Goal: Task Accomplishment & Management: Complete application form

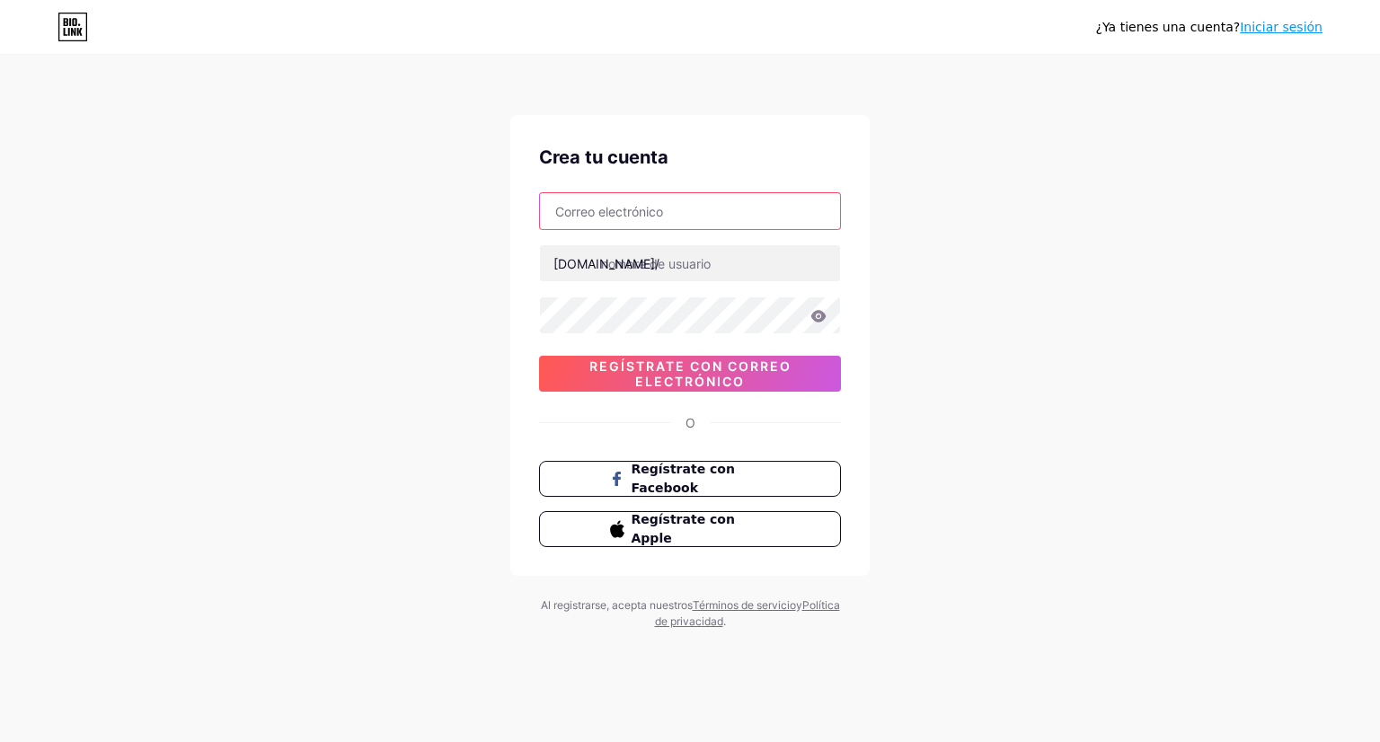
click at [746, 219] on input "text" at bounding box center [690, 211] width 300 height 36
type input "[EMAIL_ADDRESS][DOMAIN_NAME]"
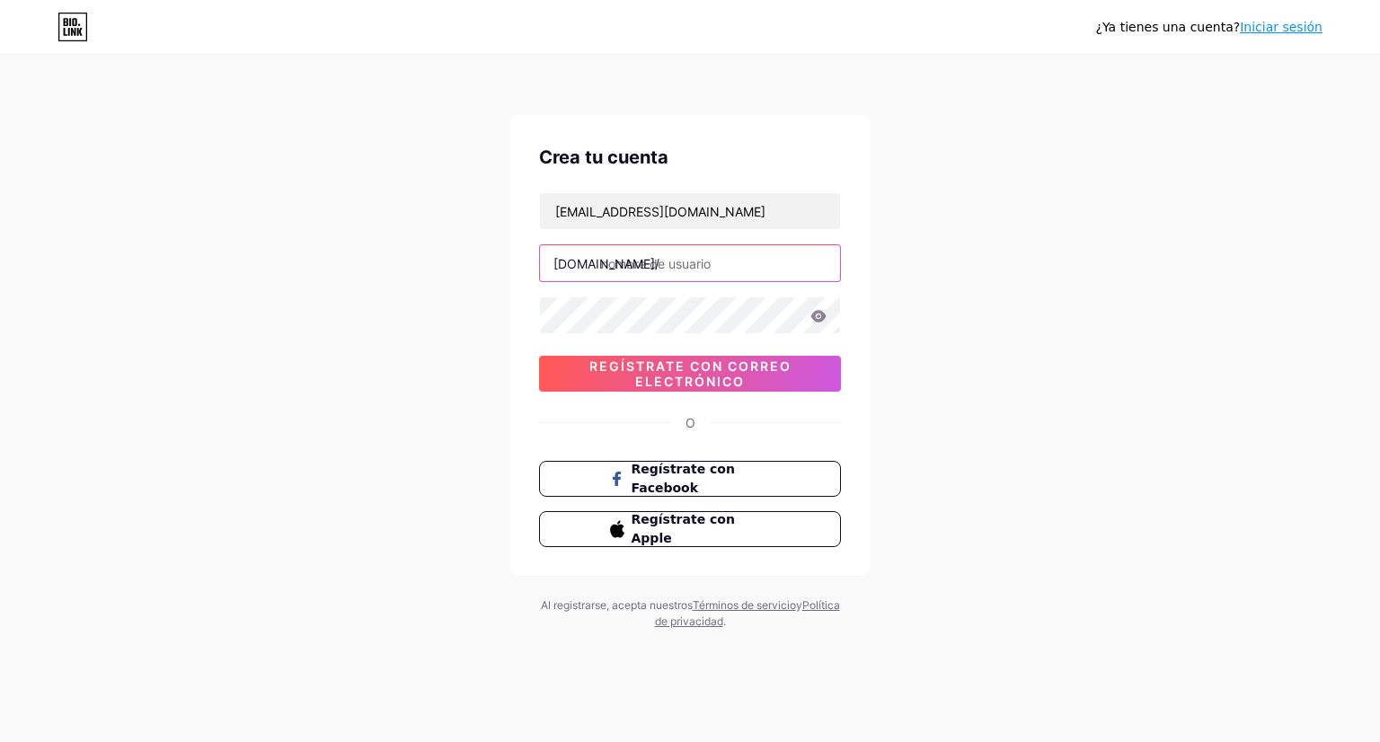
click at [628, 261] on input "text" at bounding box center [690, 263] width 300 height 36
click at [819, 311] on icon at bounding box center [818, 316] width 15 height 12
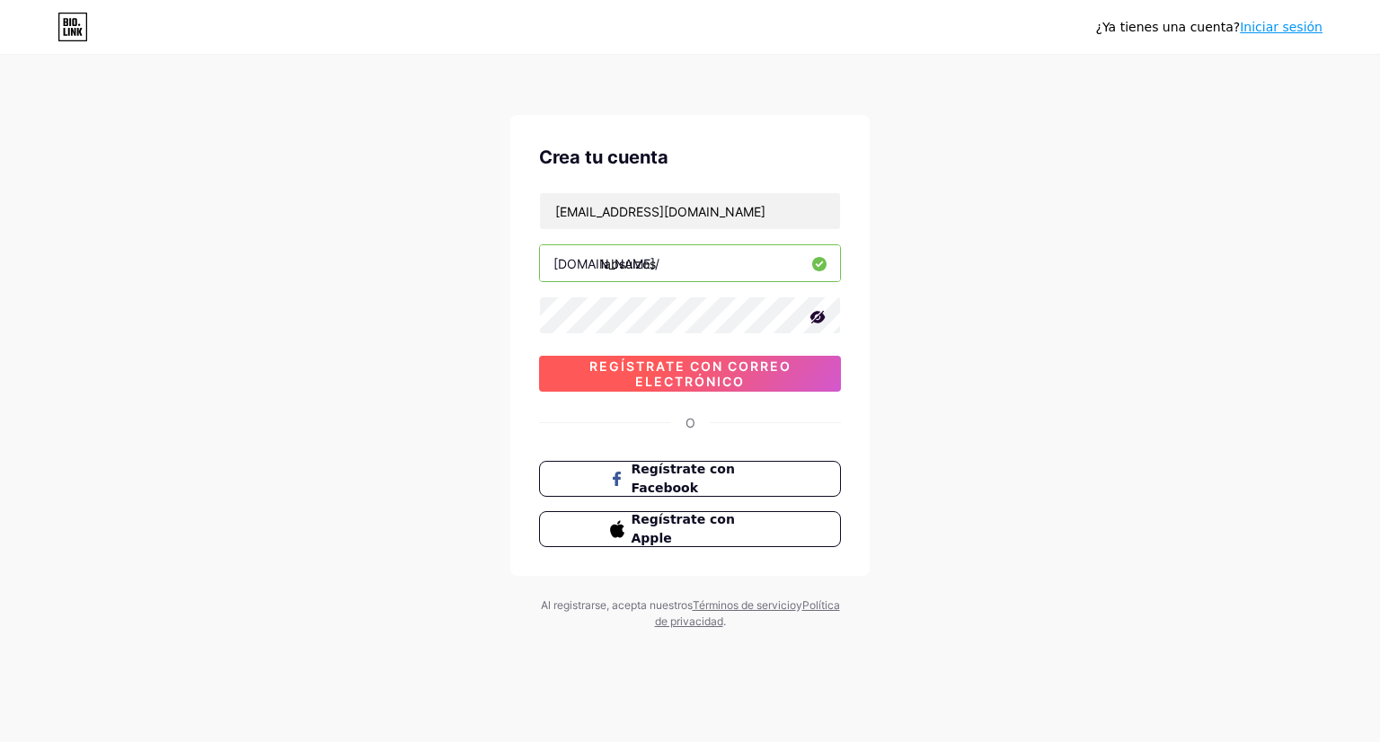
click at [669, 376] on font "Regístrate con correo electrónico" at bounding box center [690, 373] width 202 height 31
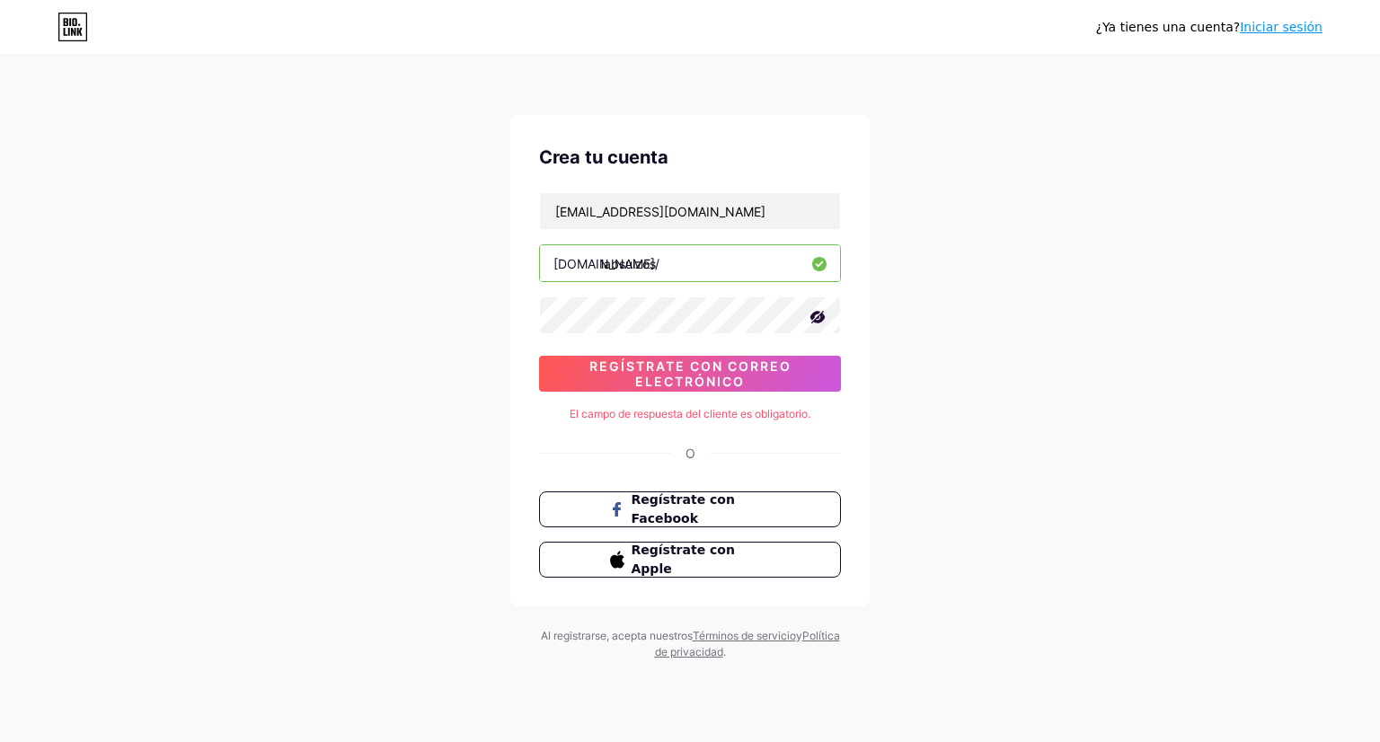
click at [666, 268] on input "labsuizos" at bounding box center [690, 263] width 300 height 36
click at [818, 324] on icon at bounding box center [817, 317] width 18 height 18
click at [902, 340] on div "¿Ya tienes una cuenta? Iniciar sesión Crea tu cuenta rrhh@labsuizo.com bio.link…" at bounding box center [690, 359] width 1380 height 718
click at [688, 450] on font "O" at bounding box center [690, 453] width 10 height 15
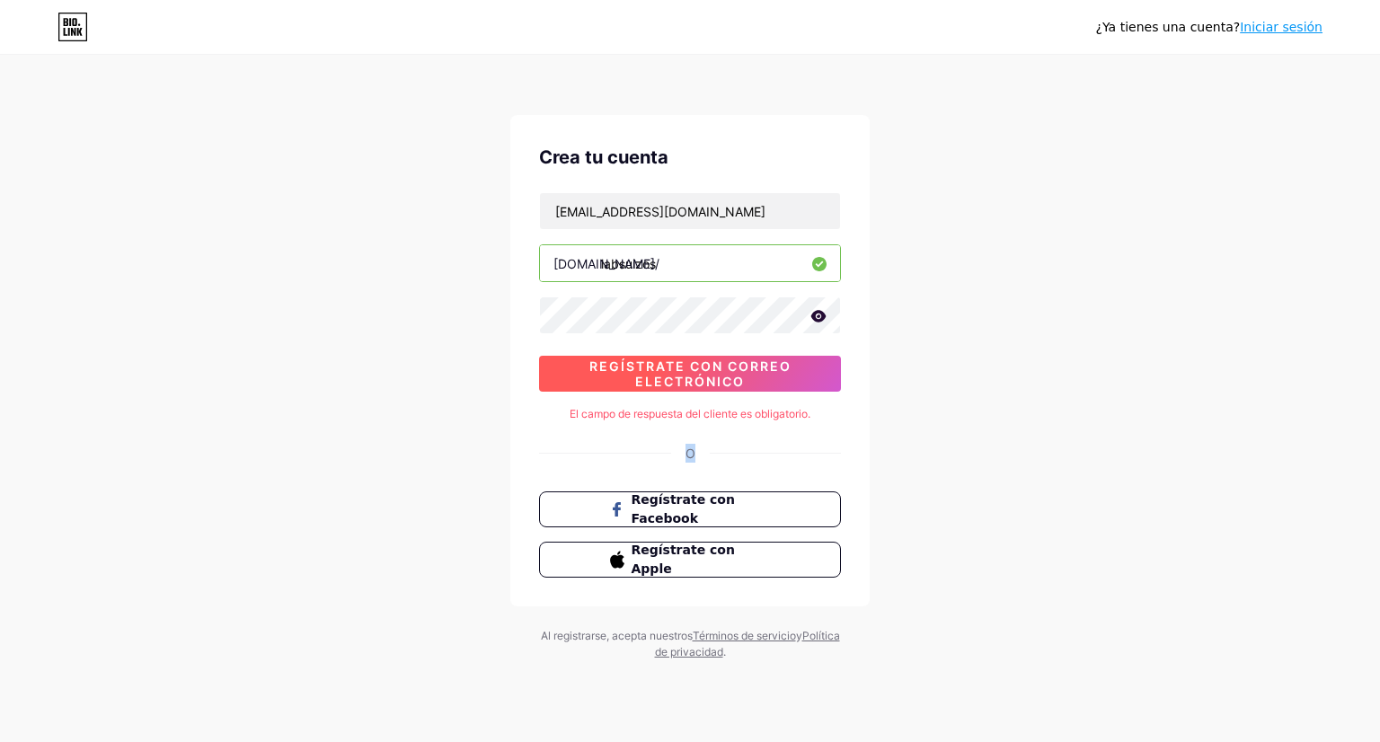
click at [687, 368] on font "Regístrate con correo electrónico" at bounding box center [690, 373] width 202 height 31
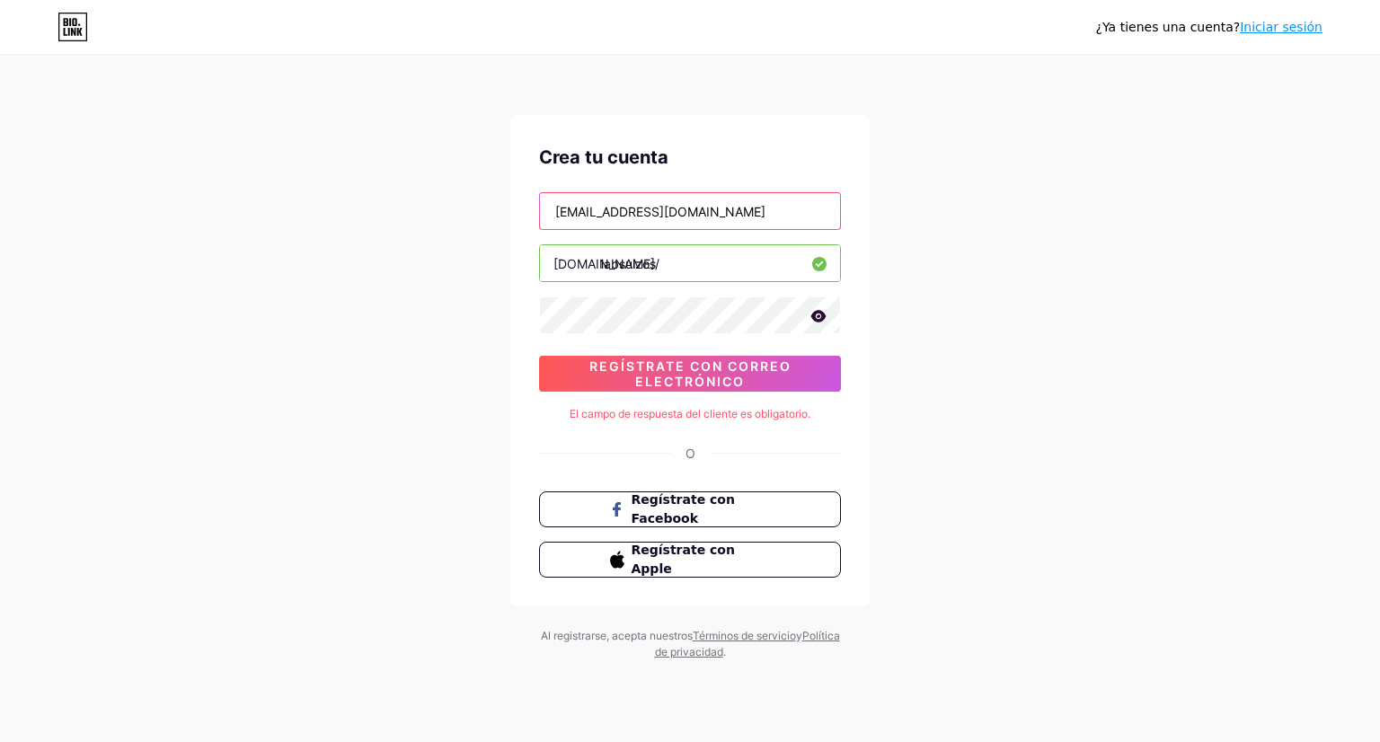
click at [684, 216] on input "[EMAIL_ADDRESS][DOMAIN_NAME]" at bounding box center [690, 211] width 300 height 36
click at [693, 274] on input "labsuizos" at bounding box center [690, 263] width 300 height 36
click at [594, 263] on font "bio.link/" at bounding box center [606, 263] width 106 height 15
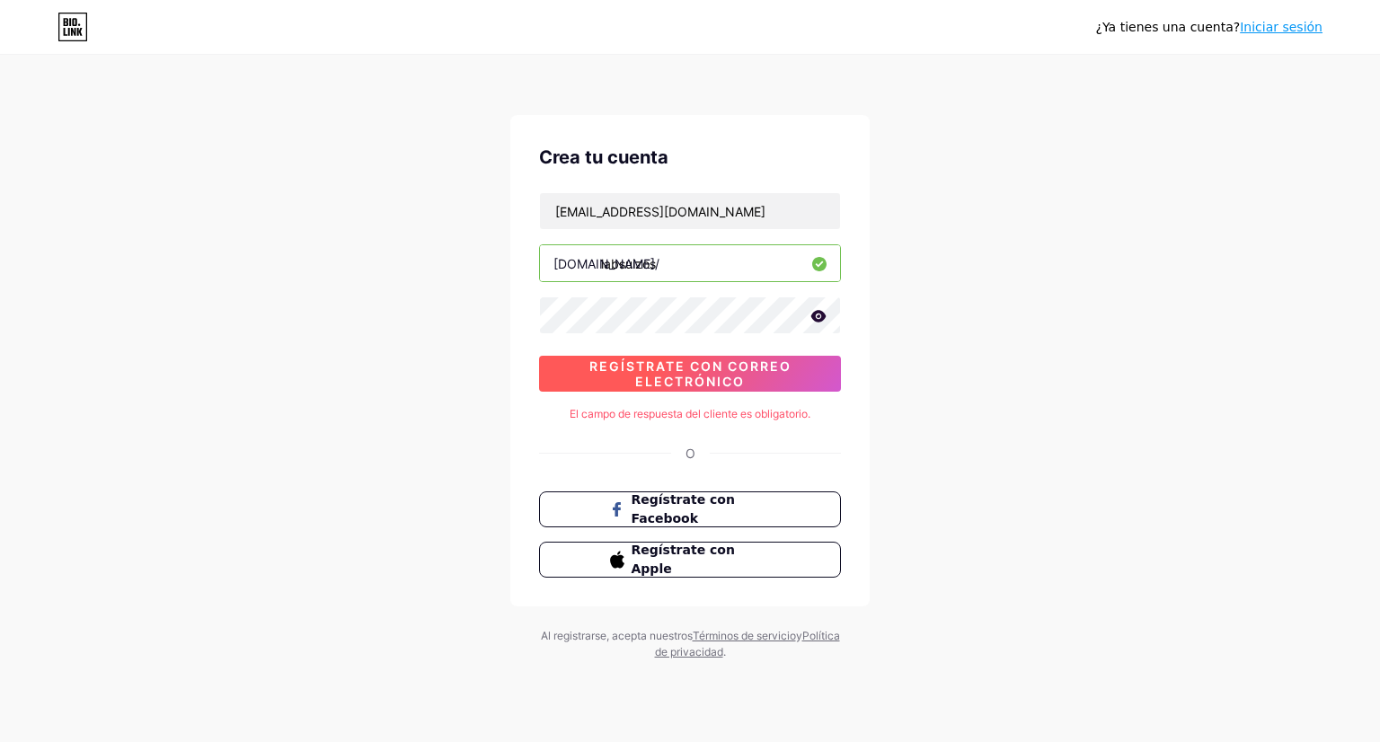
click at [643, 367] on font "Regístrate con correo electrónico" at bounding box center [690, 373] width 202 height 31
click at [679, 260] on input "labsuizos" at bounding box center [690, 263] width 300 height 36
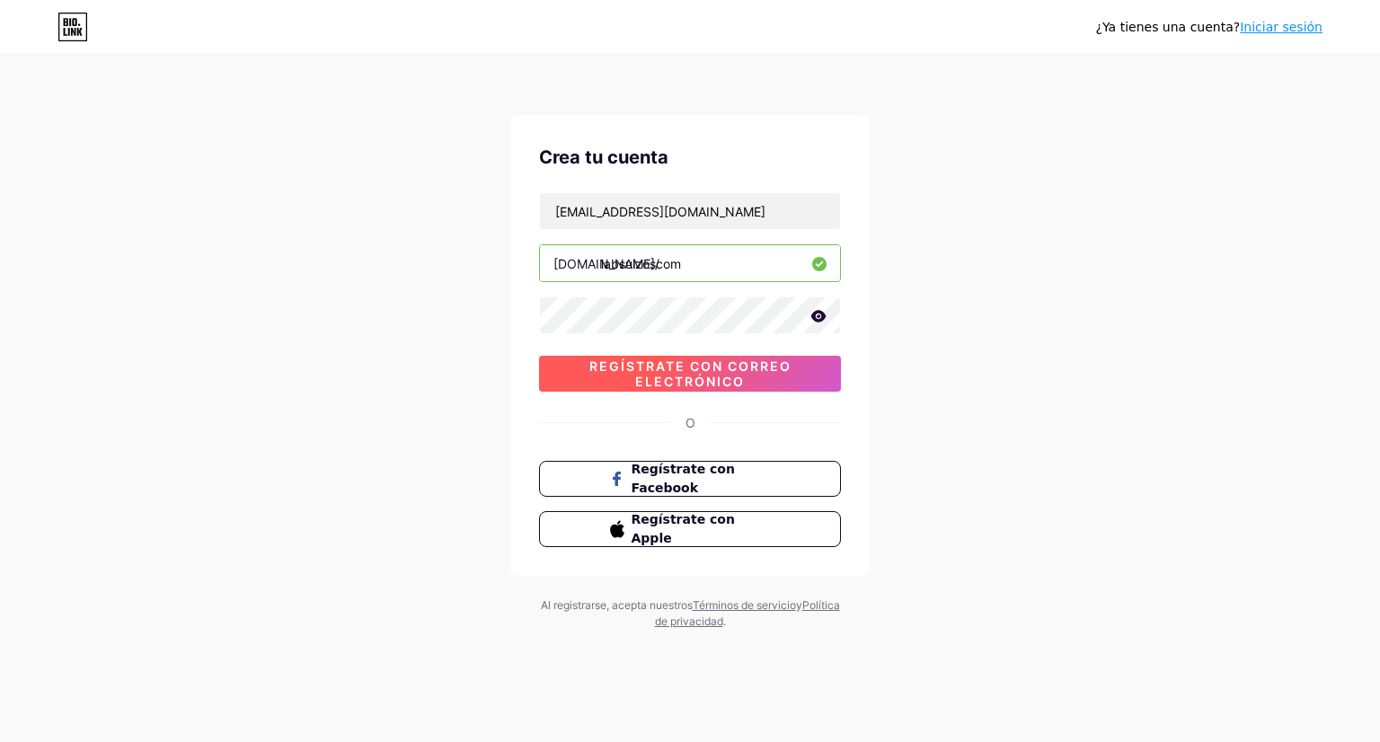
click at [692, 376] on font "Regístrate con correo electrónico" at bounding box center [690, 373] width 202 height 31
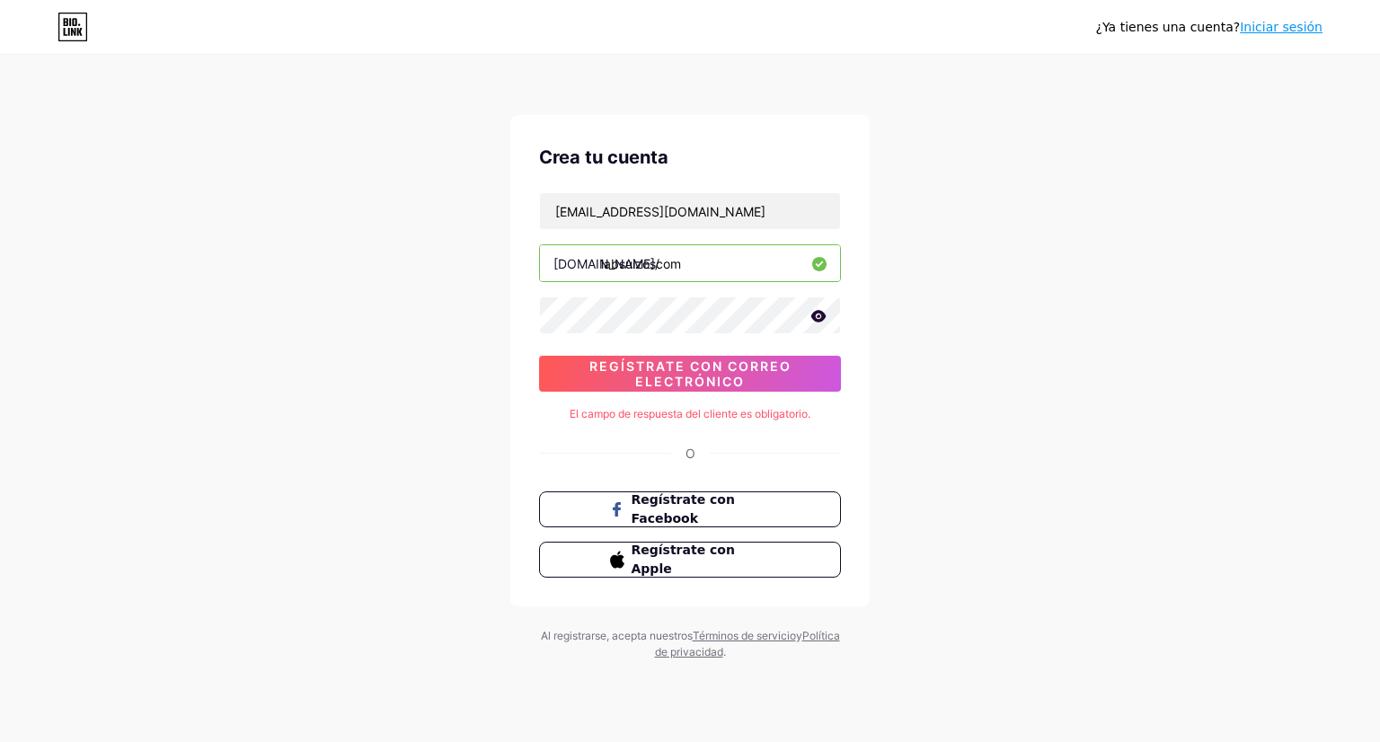
click at [689, 455] on font "O" at bounding box center [690, 453] width 10 height 15
click at [541, 260] on input "labsuizoscom" at bounding box center [690, 263] width 300 height 36
click at [684, 257] on input "labsuizoscom" at bounding box center [690, 263] width 300 height 36
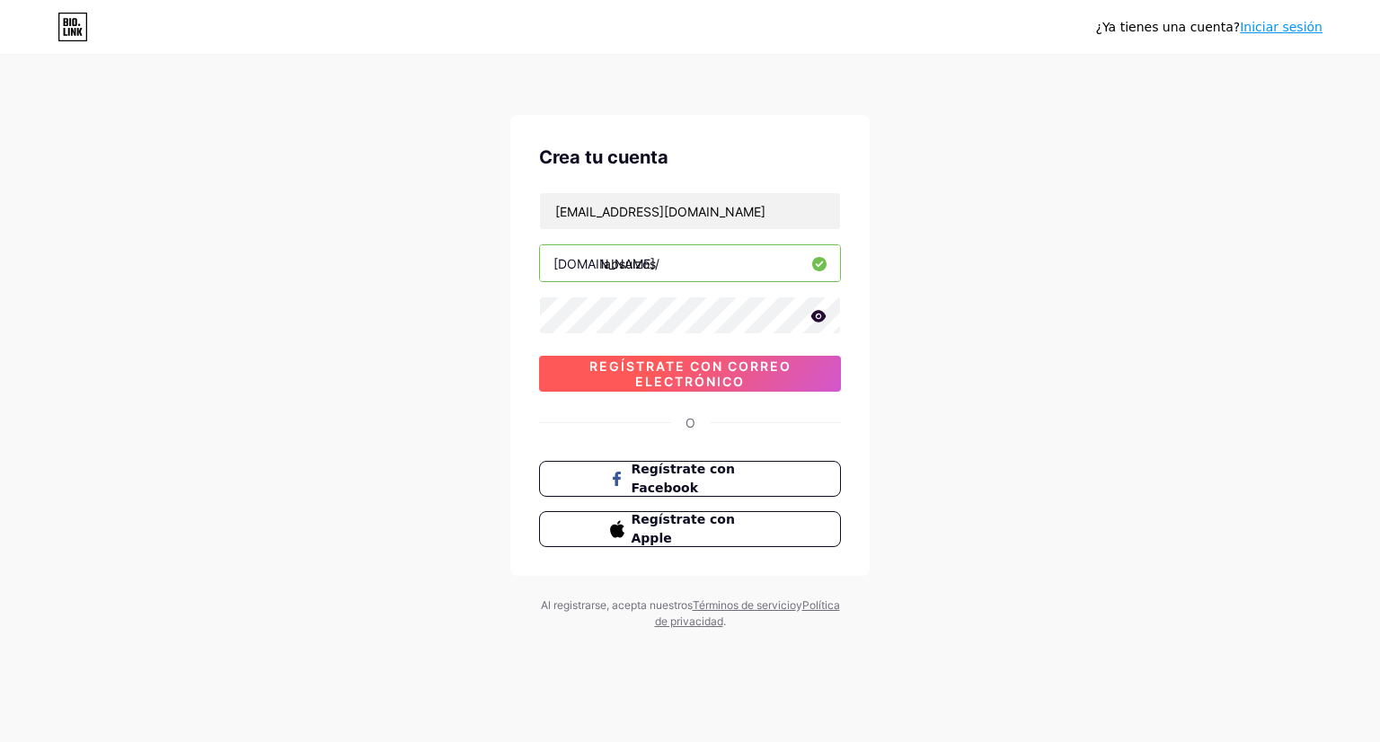
type input "labsuizos"
click at [666, 367] on font "Regístrate con correo electrónico" at bounding box center [690, 373] width 202 height 31
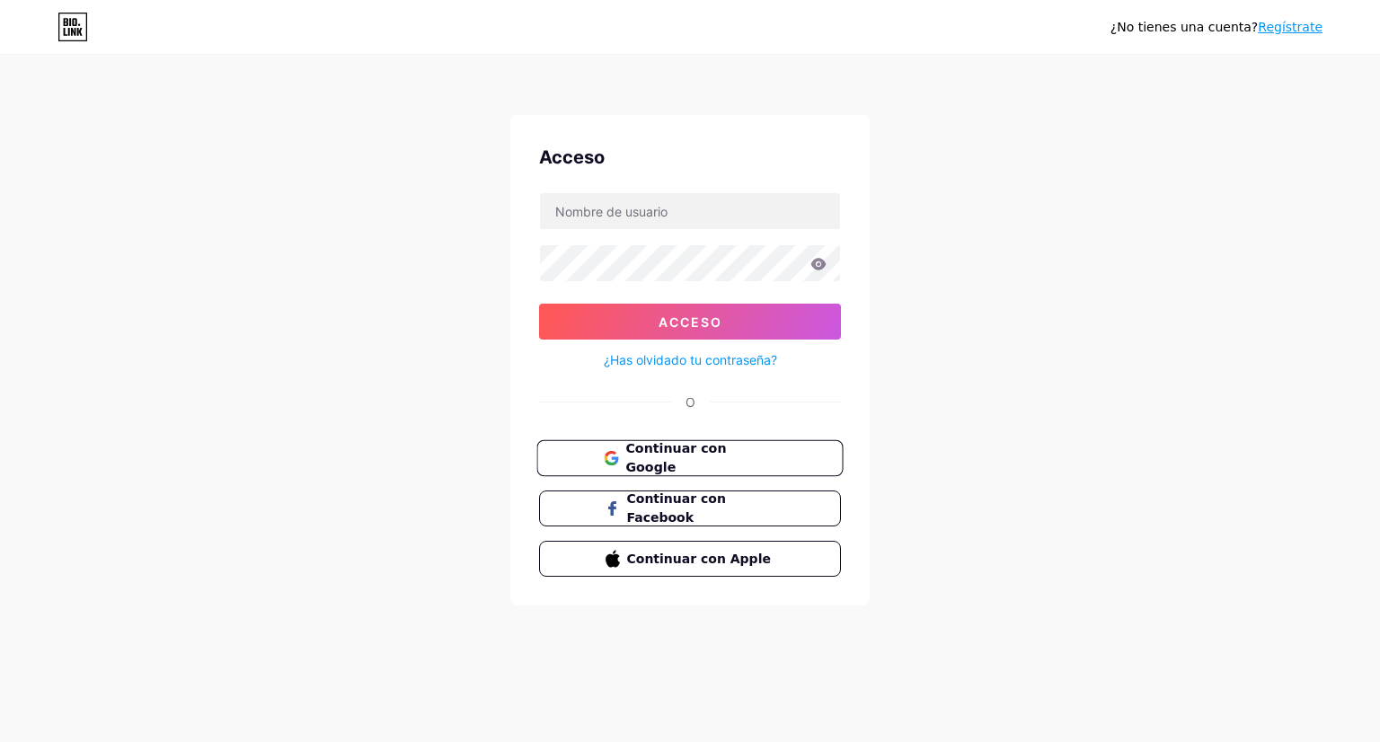
click at [711, 453] on font "Continuar con Google" at bounding box center [675, 458] width 101 height 34
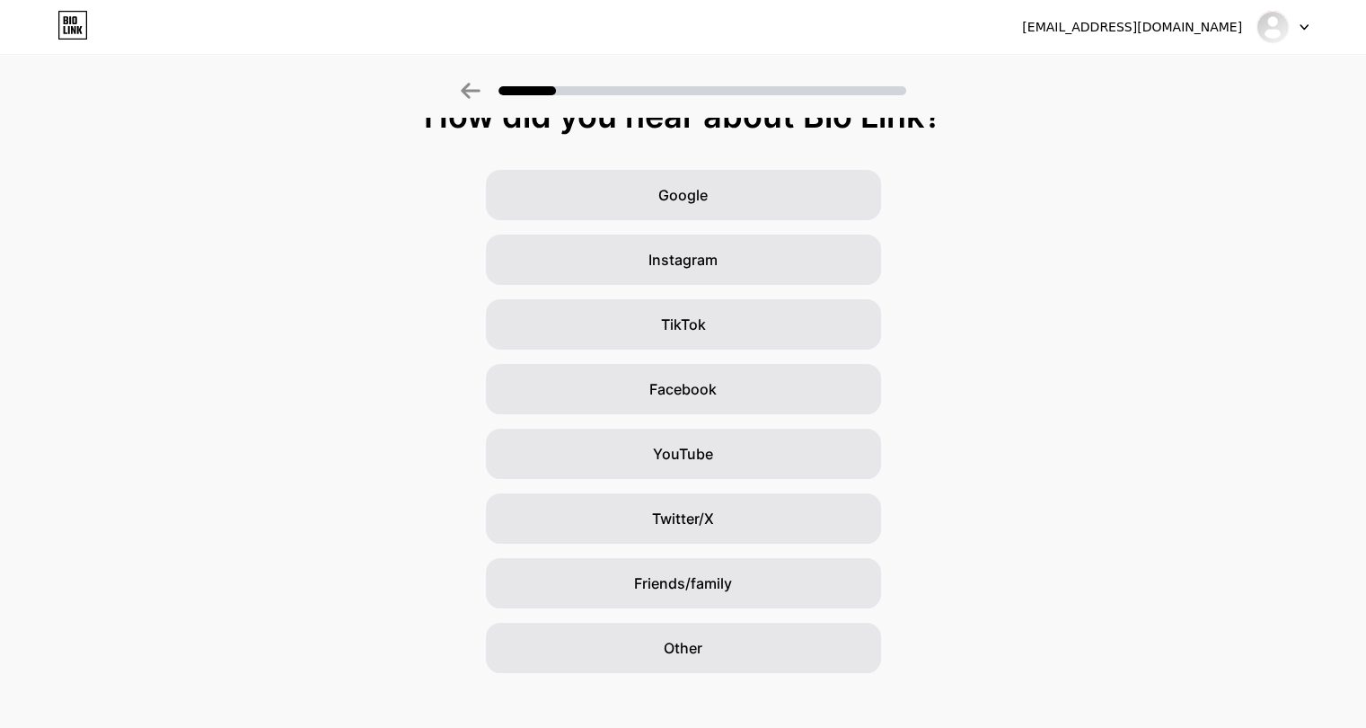
scroll to position [47, 0]
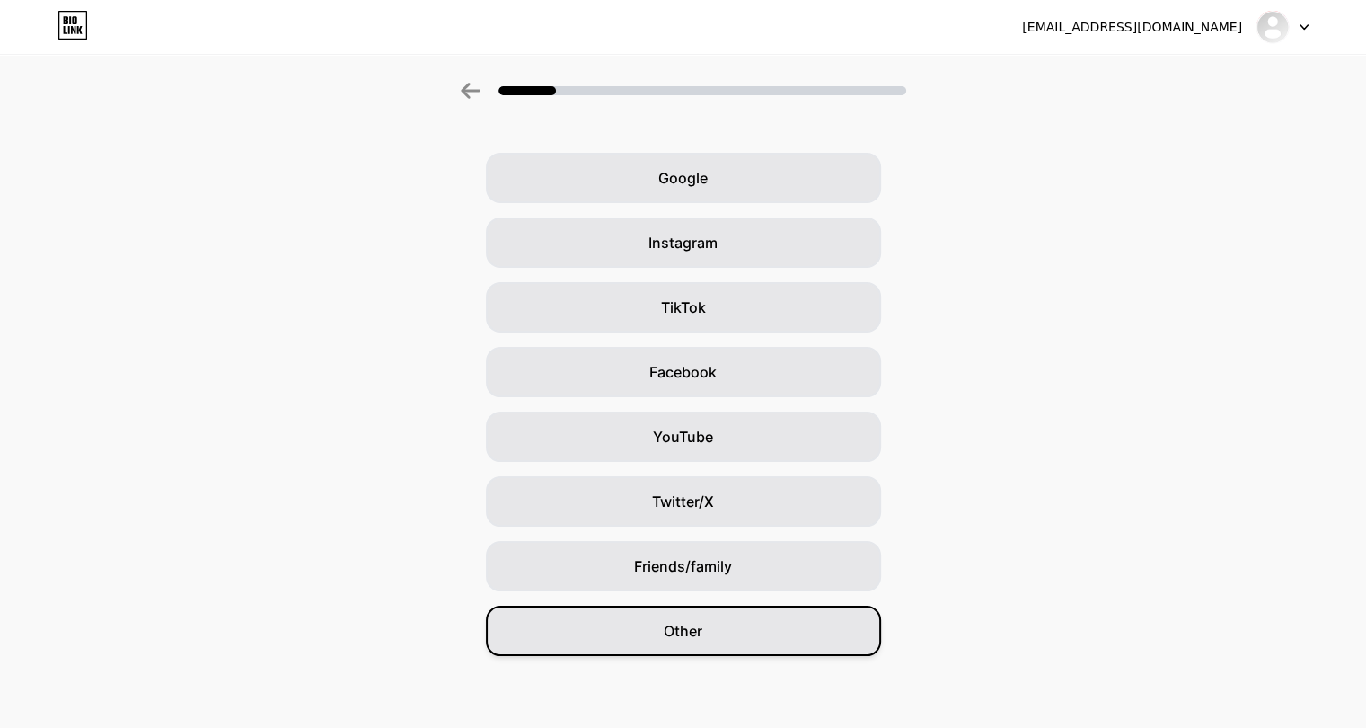
click at [680, 631] on span "Other" at bounding box center [683, 631] width 39 height 22
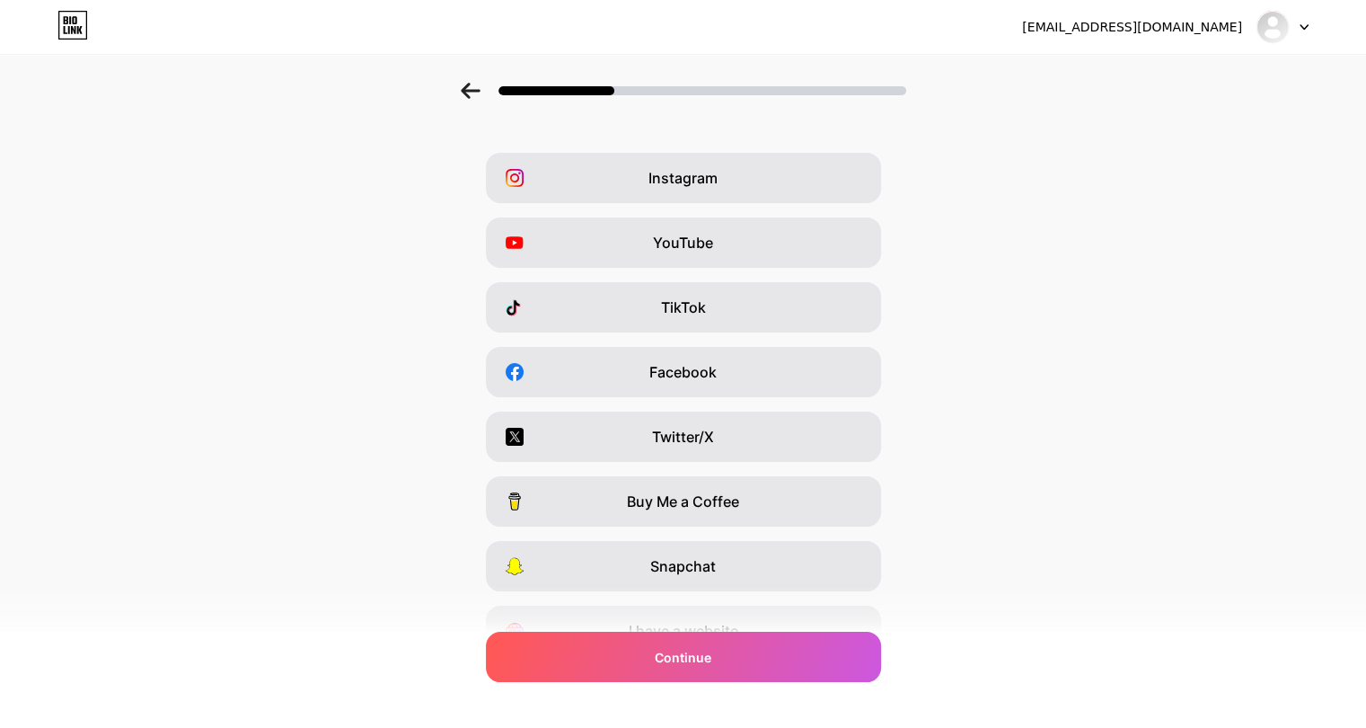
scroll to position [0, 0]
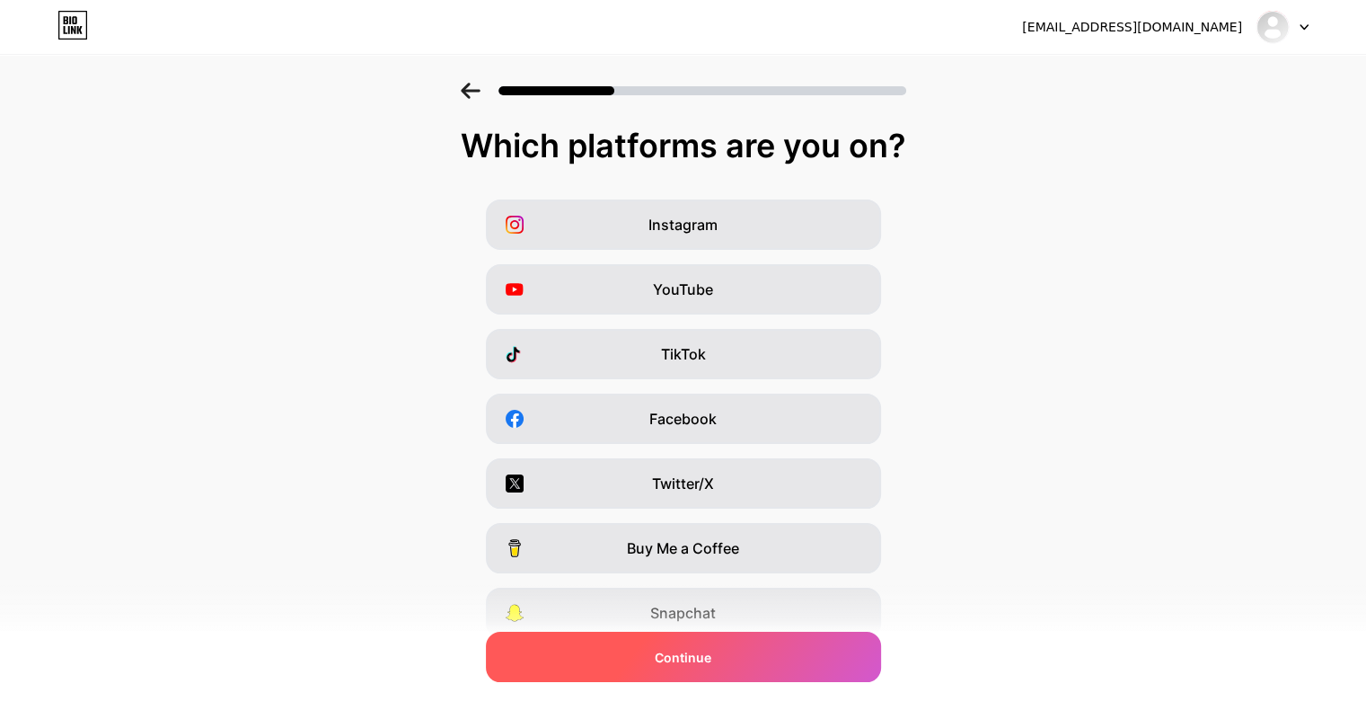
click at [715, 644] on div "Continue" at bounding box center [683, 656] width 395 height 50
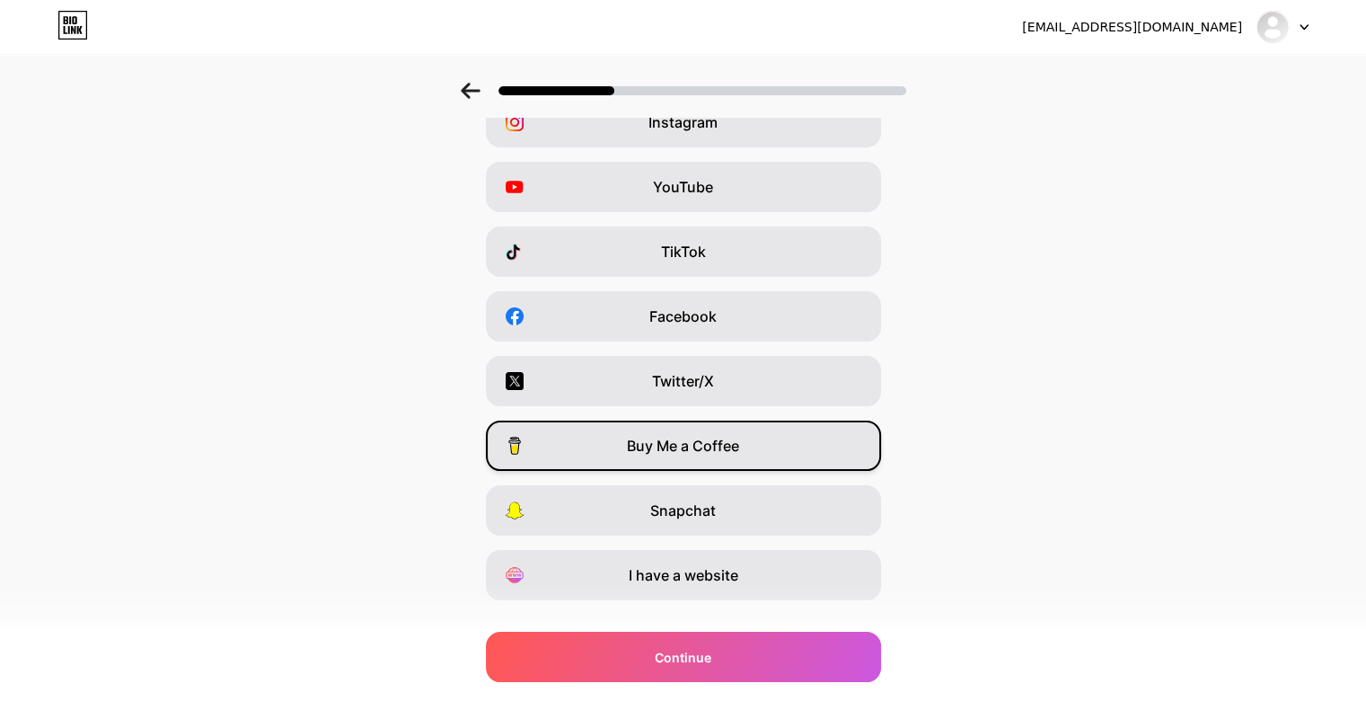
scroll to position [137, 0]
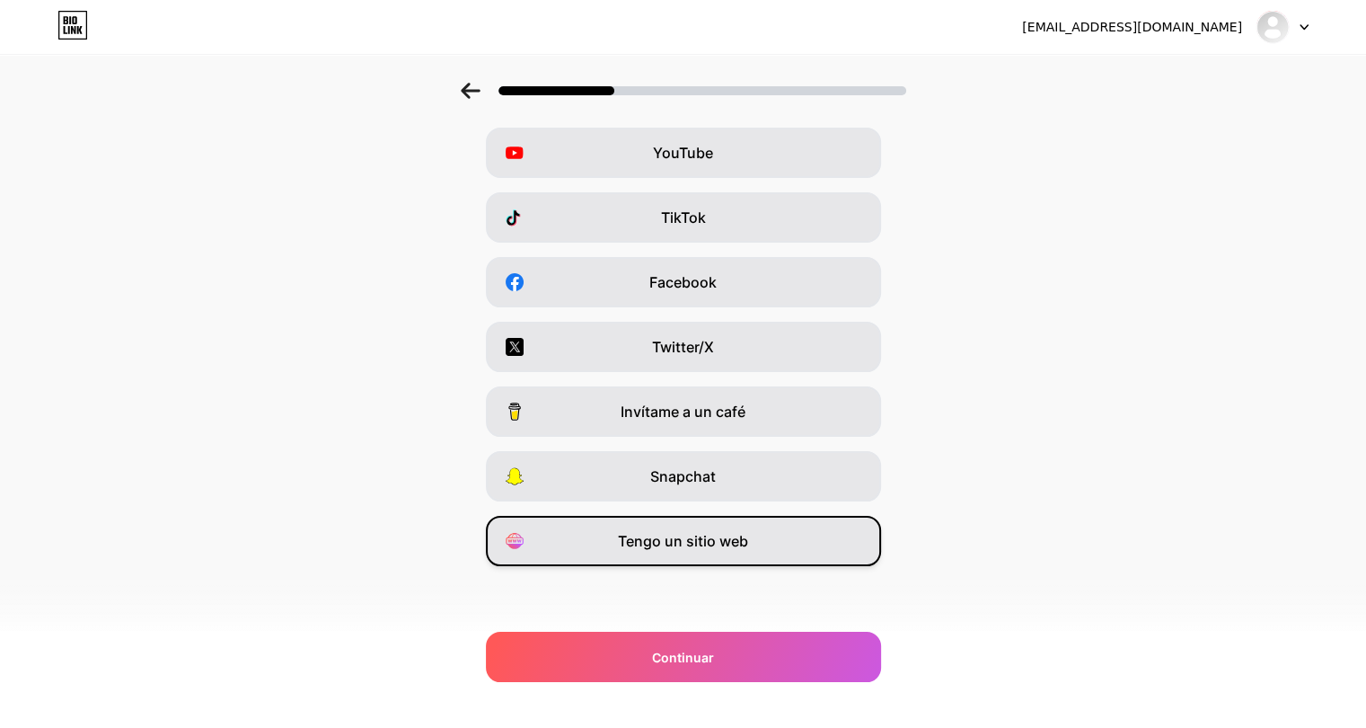
click at [715, 531] on span "Tengo un sitio web" at bounding box center [683, 541] width 130 height 22
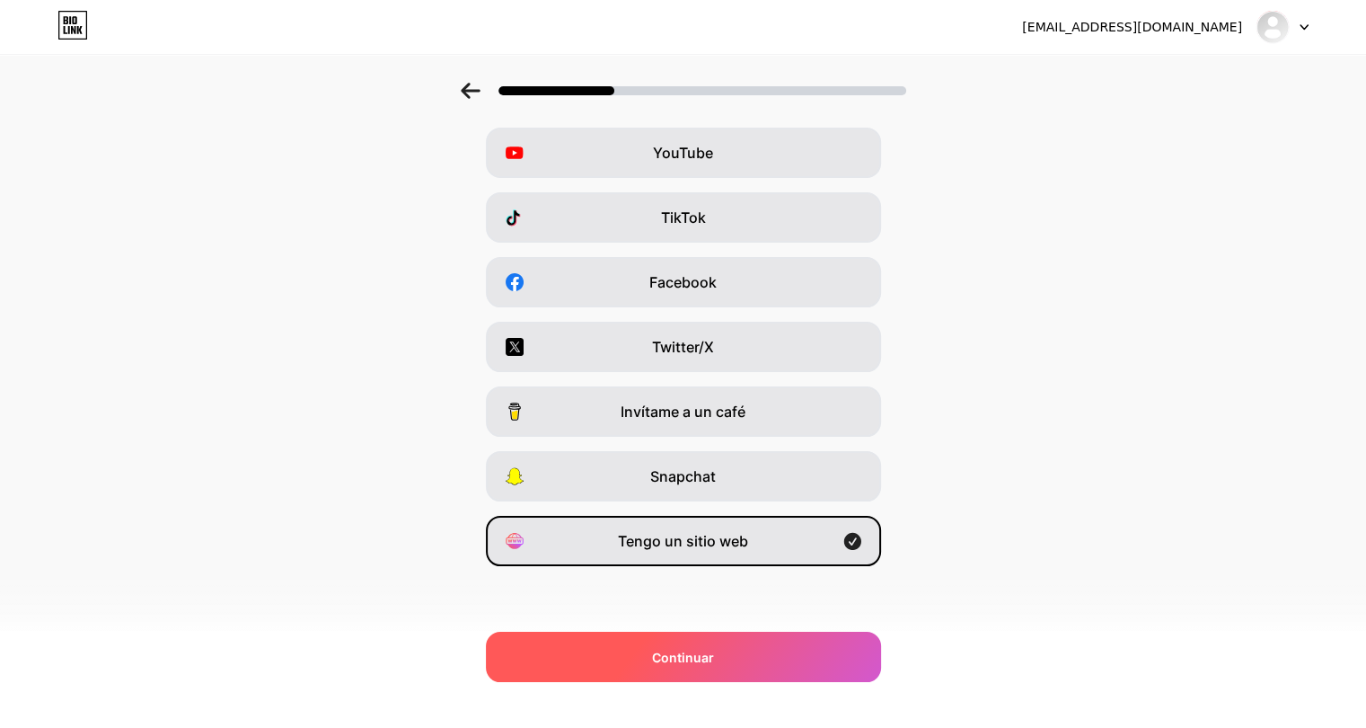
click at [713, 669] on div "Continuar" at bounding box center [683, 656] width 395 height 50
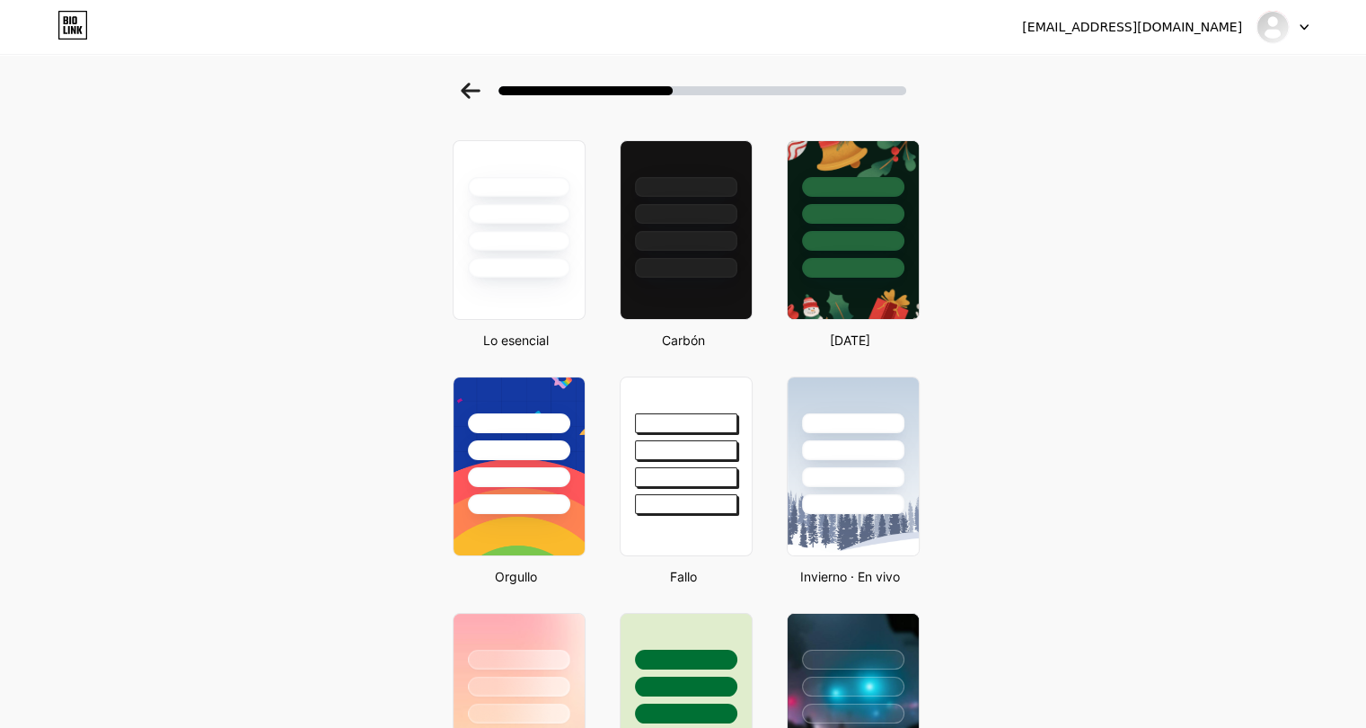
scroll to position [0, 0]
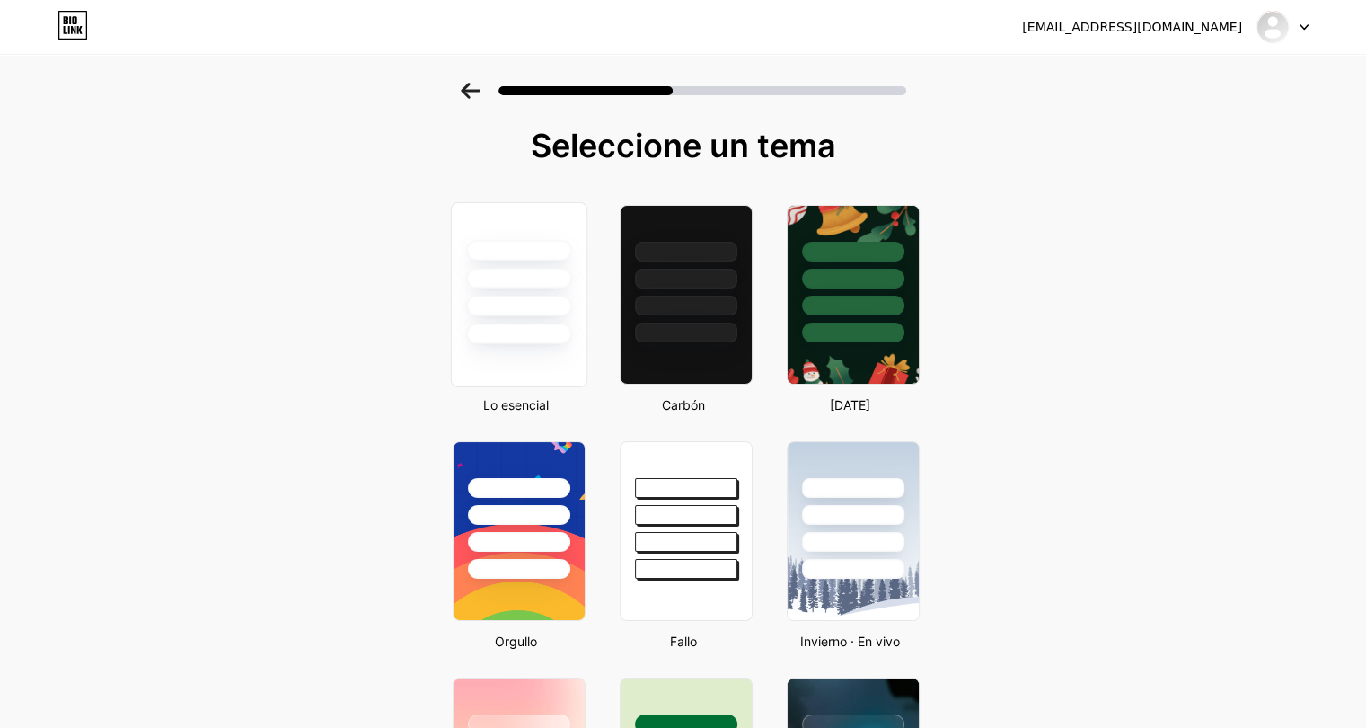
click at [546, 309] on div at bounding box center [518, 306] width 105 height 21
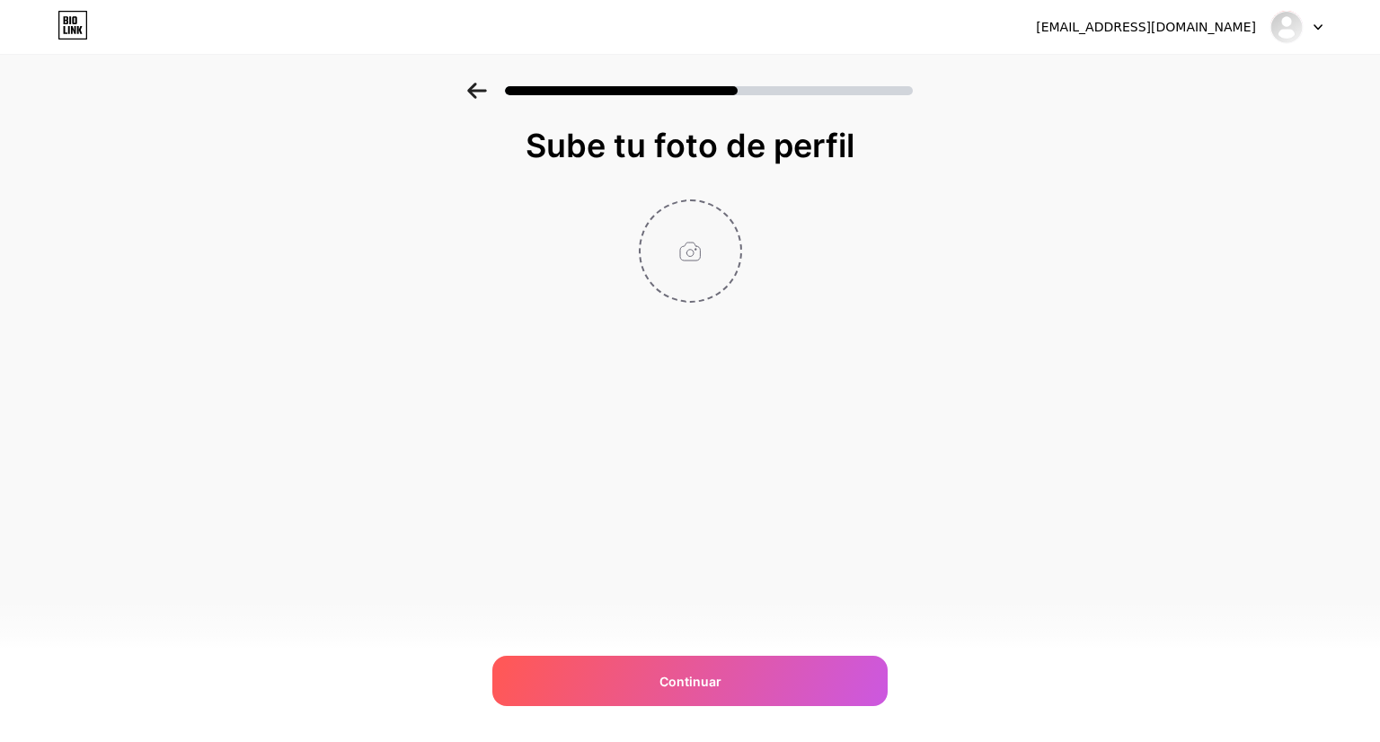
click at [670, 244] on input "file" at bounding box center [690, 251] width 100 height 100
type input "C:\fakepath\PORTADA FINAL.jpg"
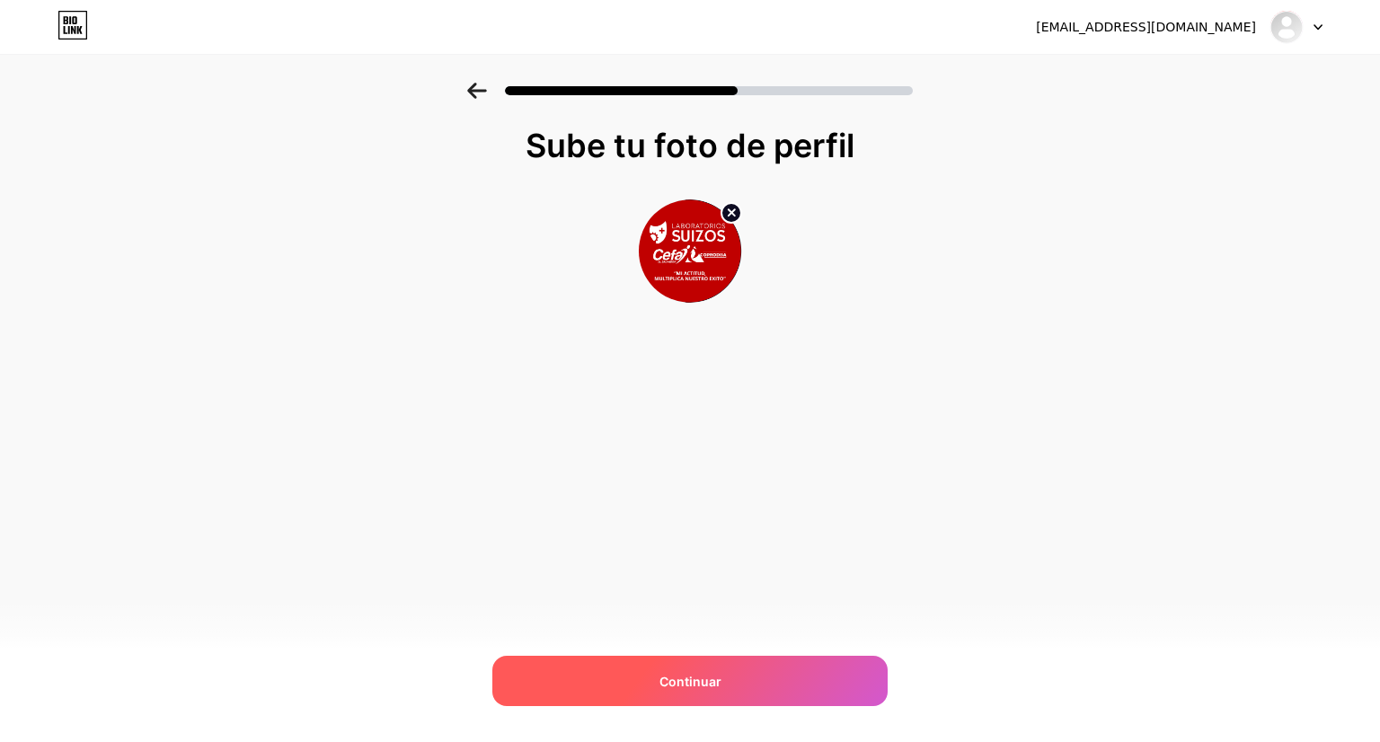
click at [647, 673] on div "Continuar" at bounding box center [689, 681] width 395 height 50
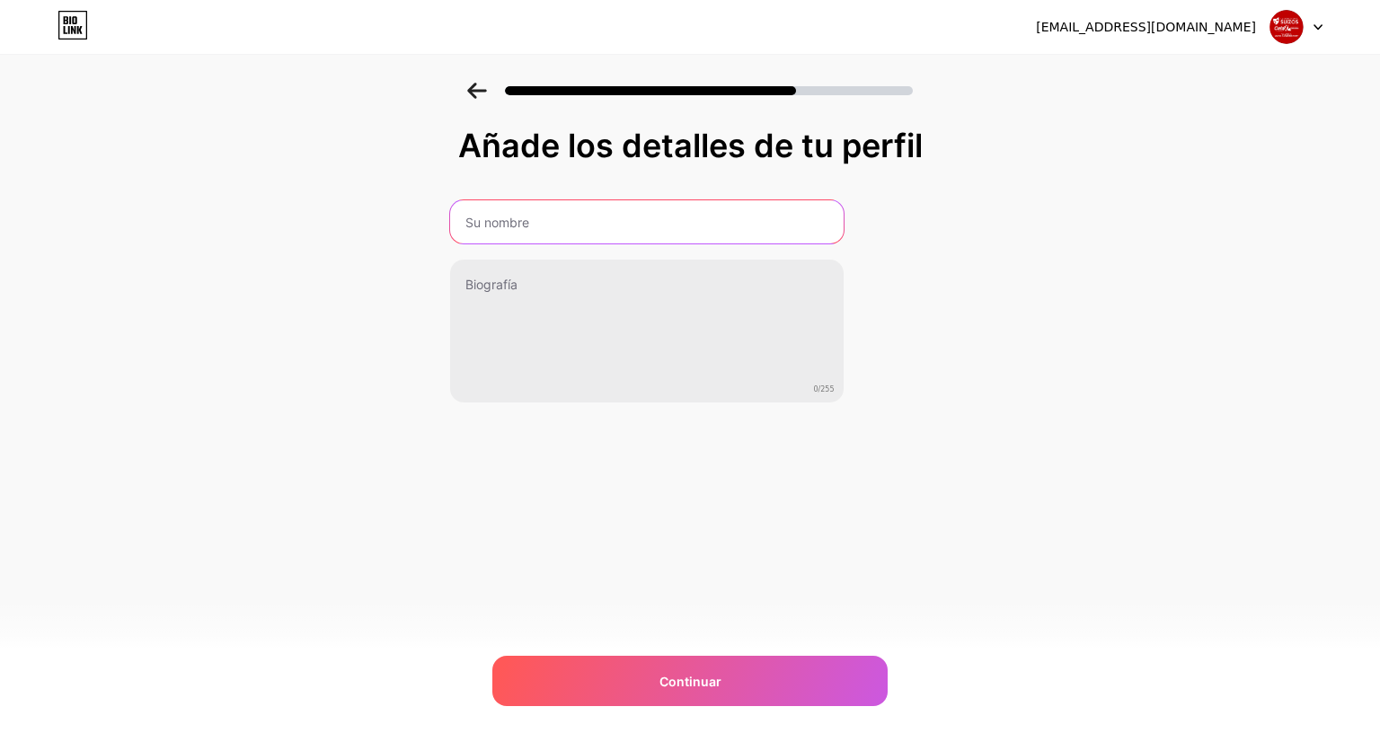
click at [507, 222] on input "text" at bounding box center [646, 221] width 393 height 43
type input "Laboratorio Suizos"
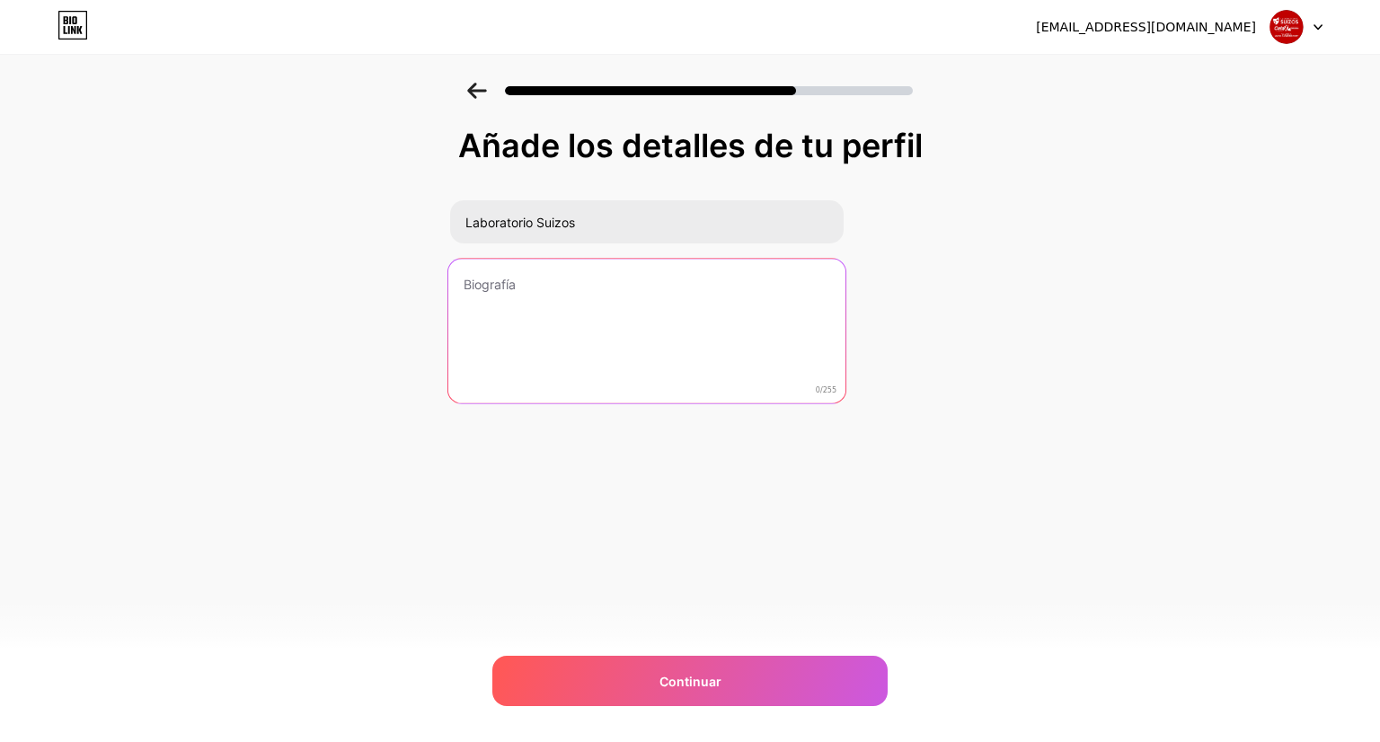
click at [580, 331] on textarea at bounding box center [645, 332] width 397 height 146
type textarea "I"
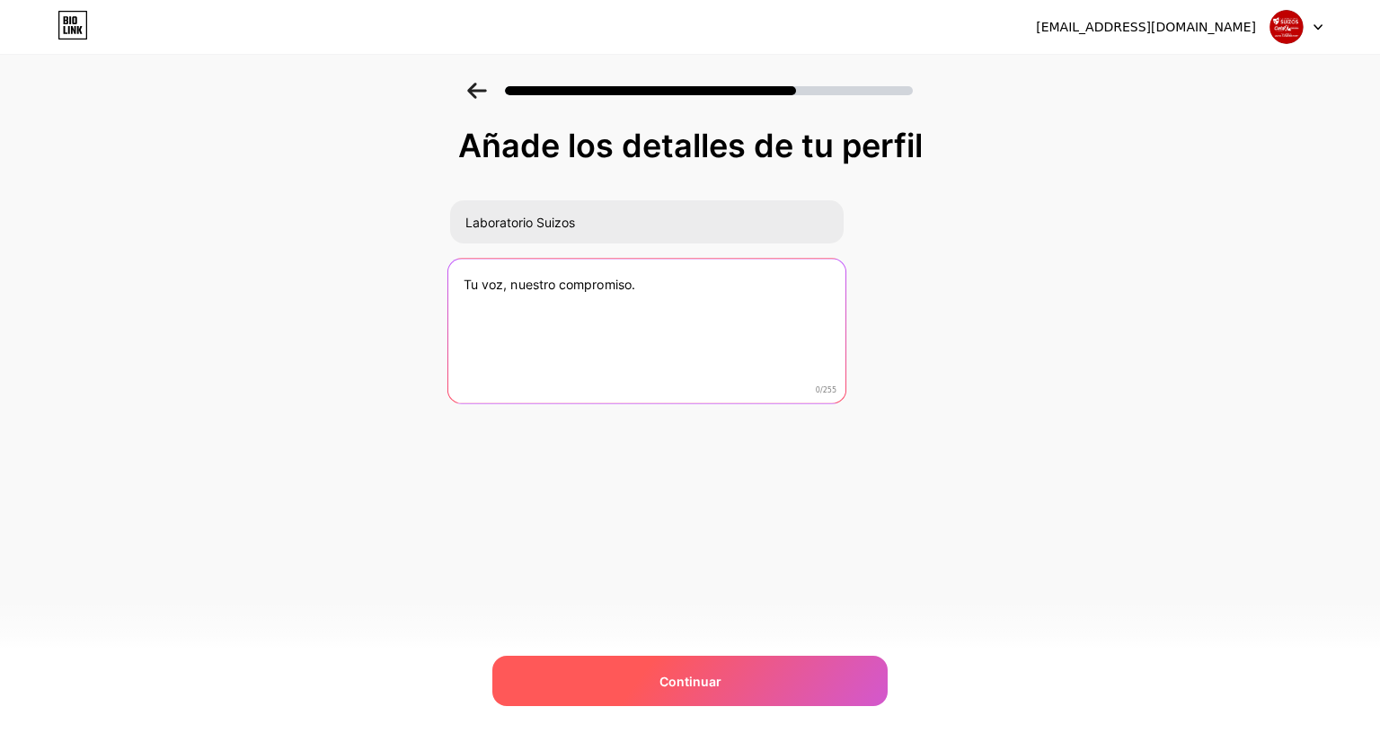
type textarea "Tu voz, nuestro compromiso."
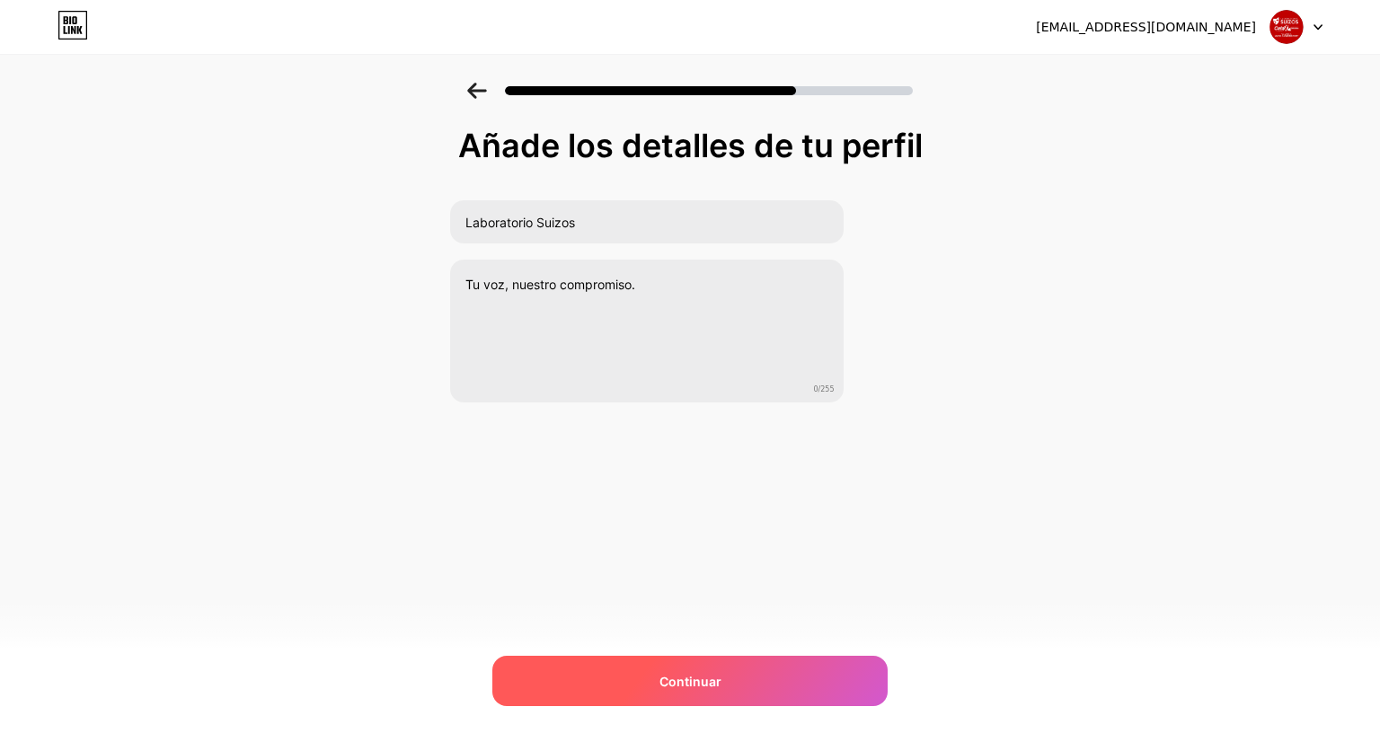
click at [702, 669] on div "Continuar" at bounding box center [689, 681] width 395 height 50
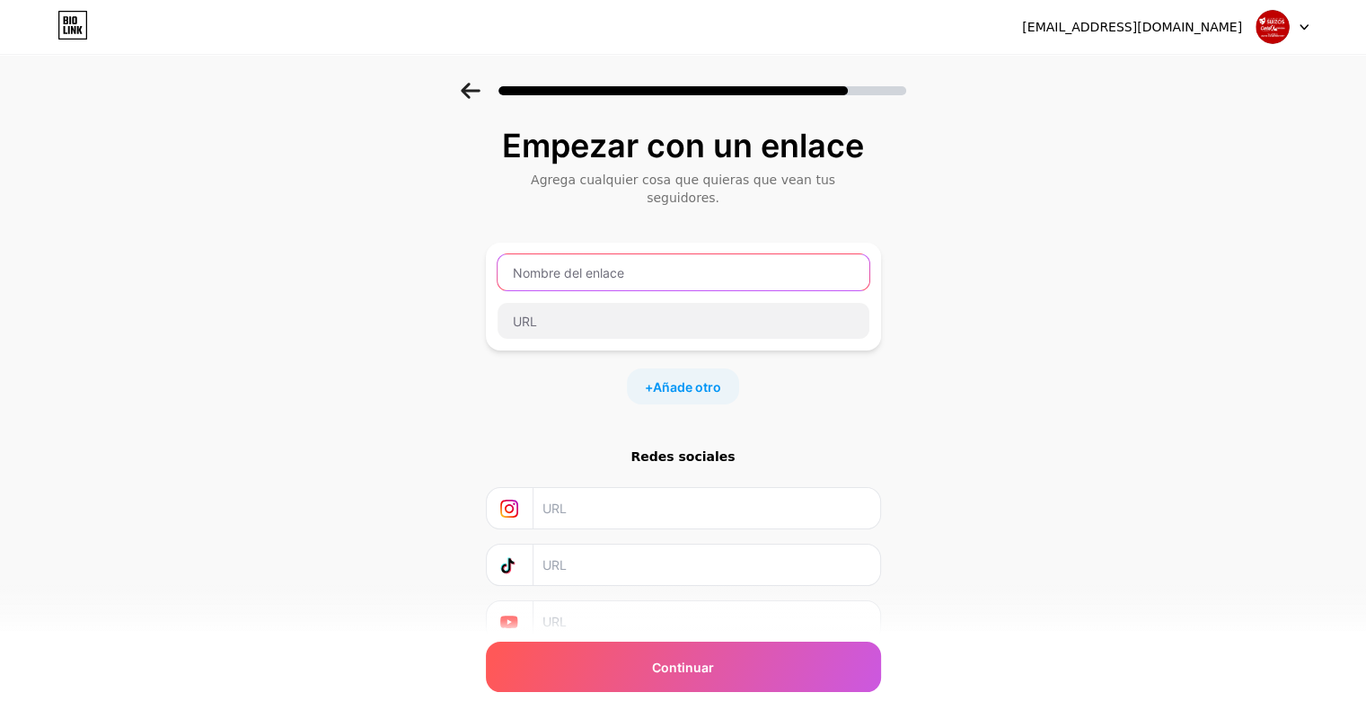
click at [586, 254] on input "text" at bounding box center [684, 272] width 372 height 36
click at [629, 260] on input "text" at bounding box center [684, 272] width 372 height 36
type input "AULA VIRTUAL"
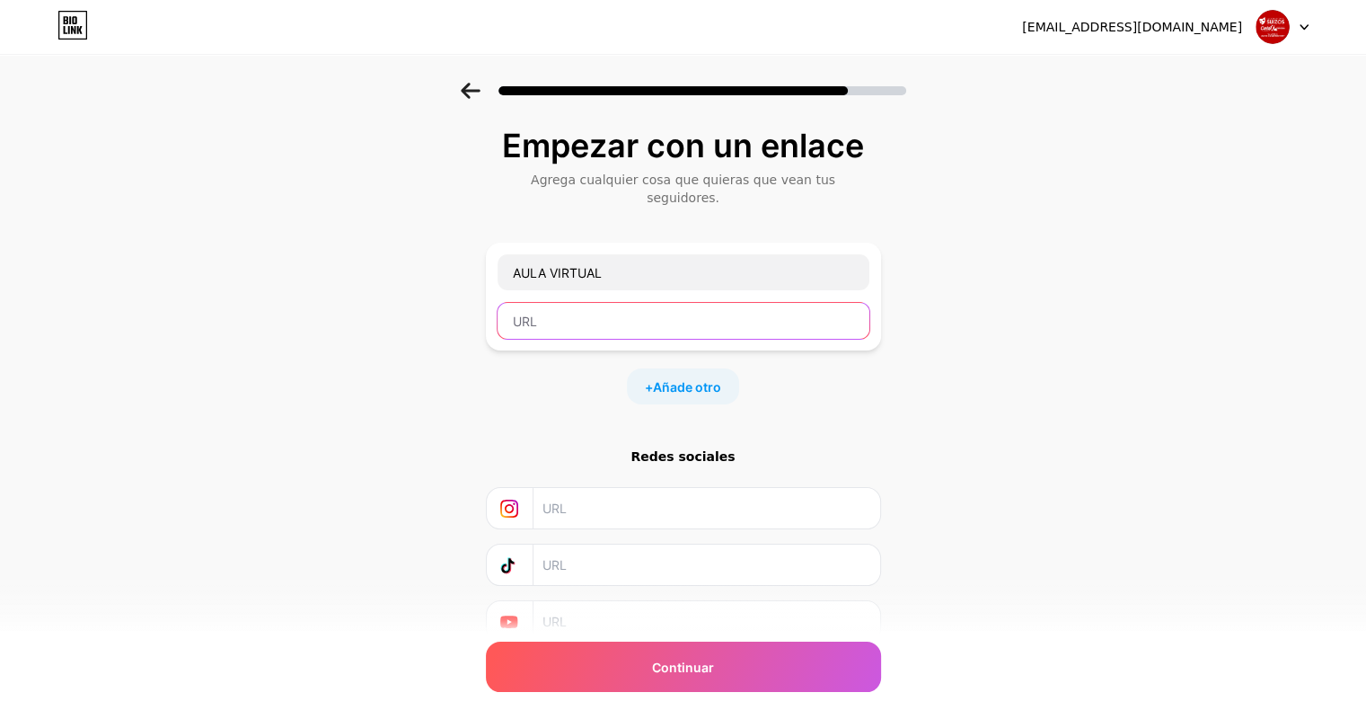
click at [568, 303] on input "text" at bounding box center [684, 321] width 372 height 36
paste input "https://capacitate.labsuizo.com/"
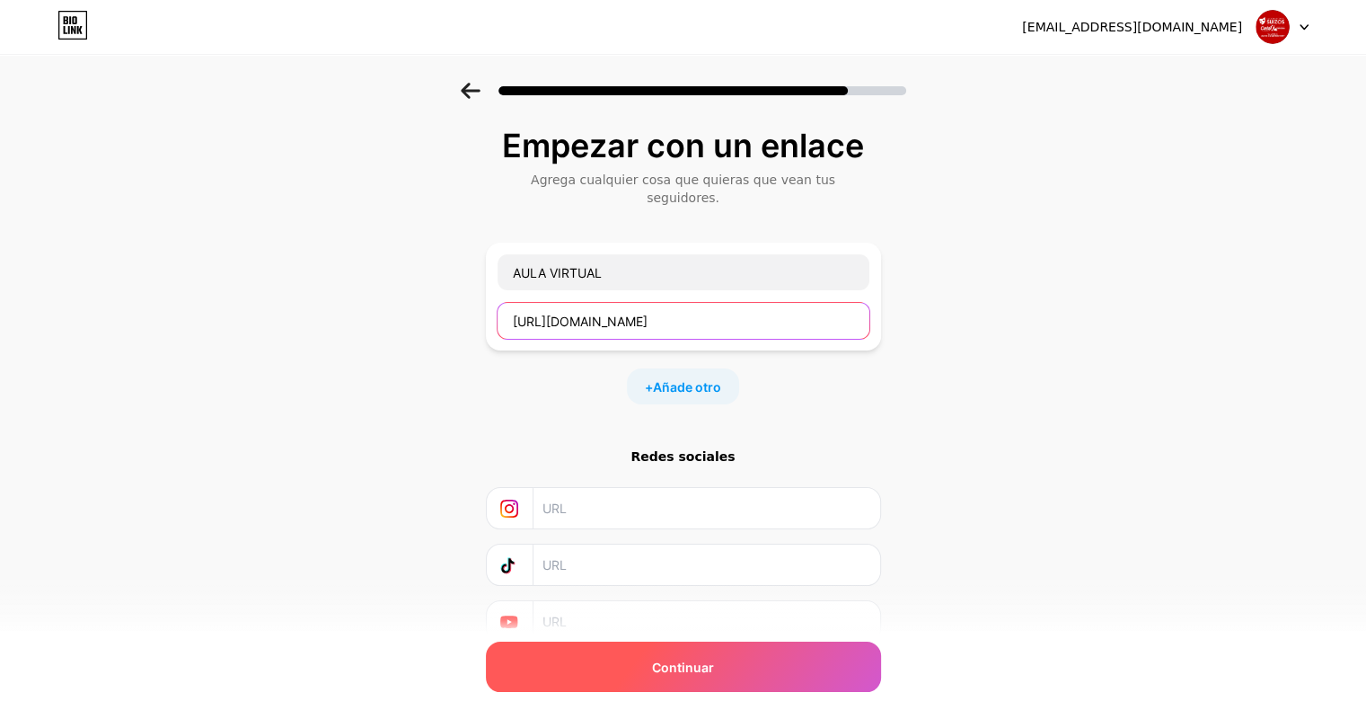
type input "https://capacitate.labsuizo.com/"
click at [643, 658] on div "Continuar" at bounding box center [683, 666] width 395 height 50
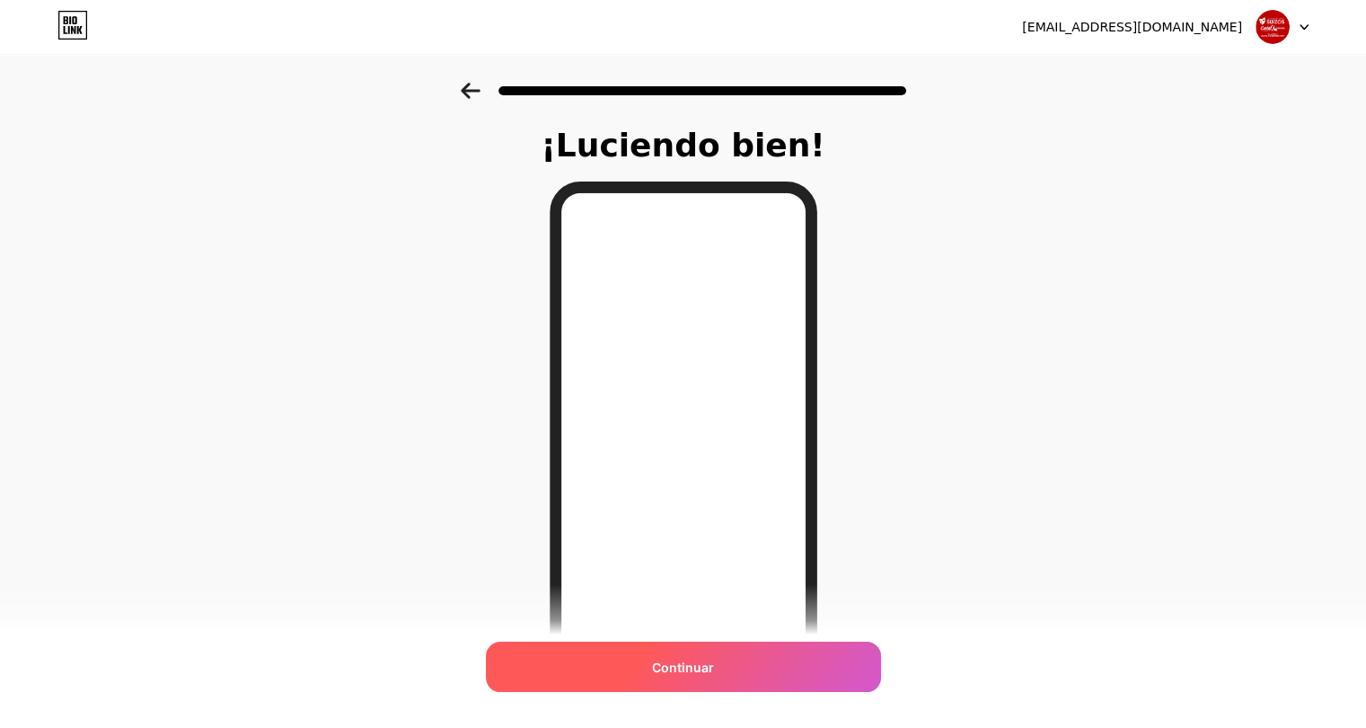
click at [708, 669] on font "Continuar" at bounding box center [683, 666] width 62 height 15
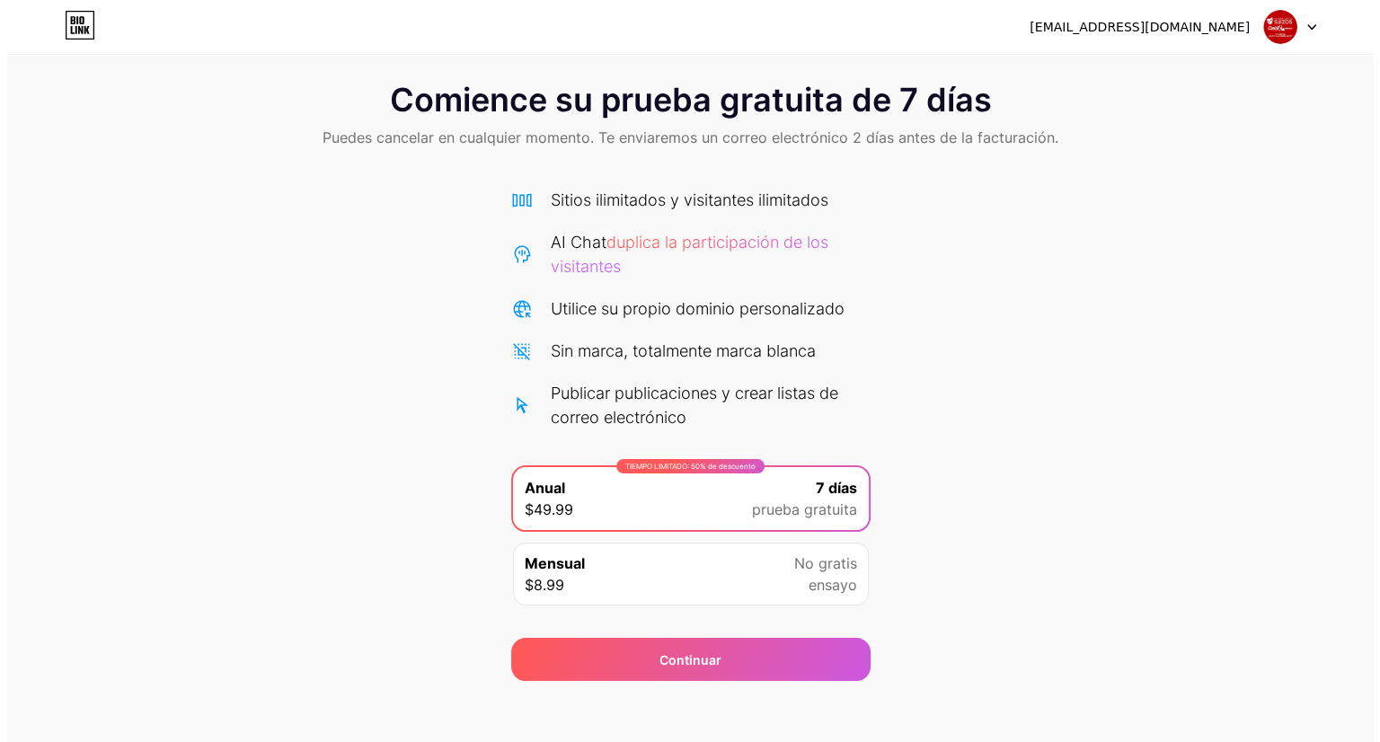
scroll to position [29, 0]
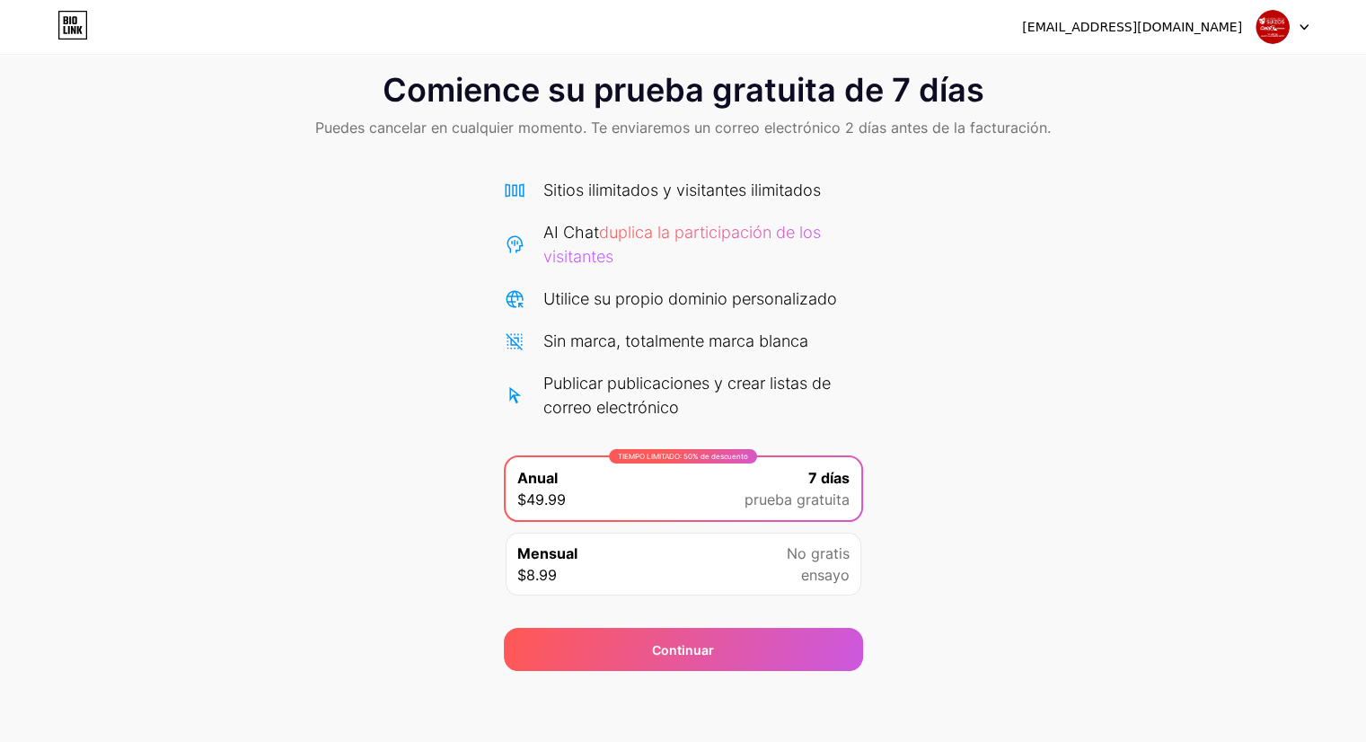
click at [641, 569] on div "Mensual $8.99 No gratis ensayo" at bounding box center [684, 564] width 356 height 63
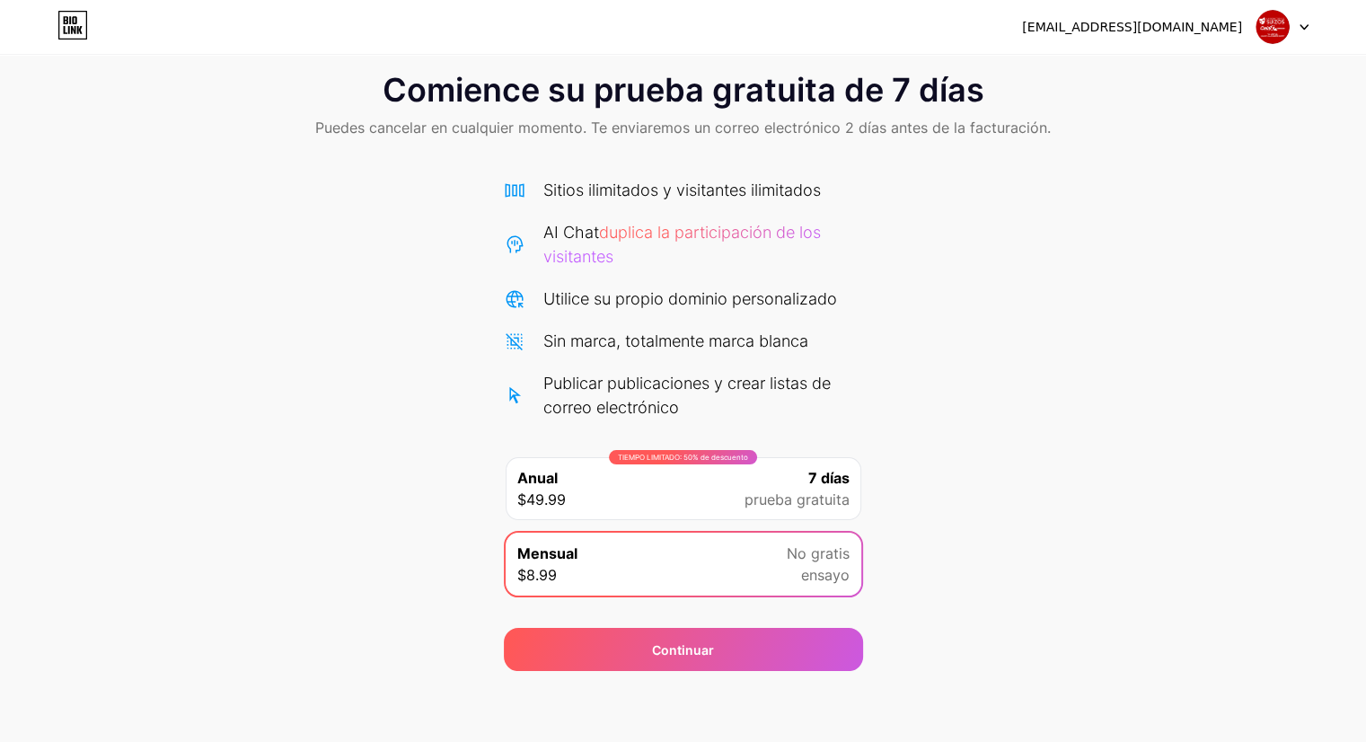
click at [622, 487] on div "TIEMPO LIMITADO: 50% de descuento Anual $49.99 7 días prueba gratuita" at bounding box center [684, 488] width 356 height 63
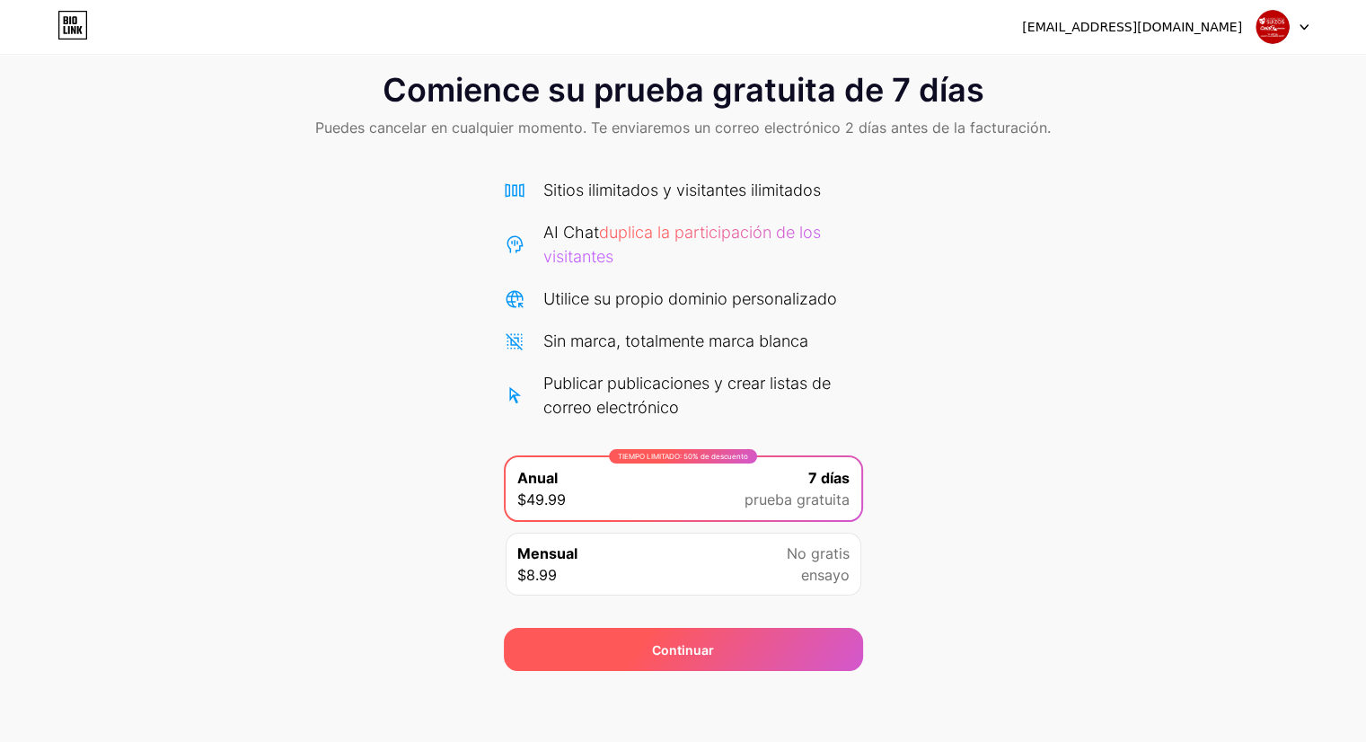
click at [604, 651] on div "Continuar" at bounding box center [683, 649] width 359 height 43
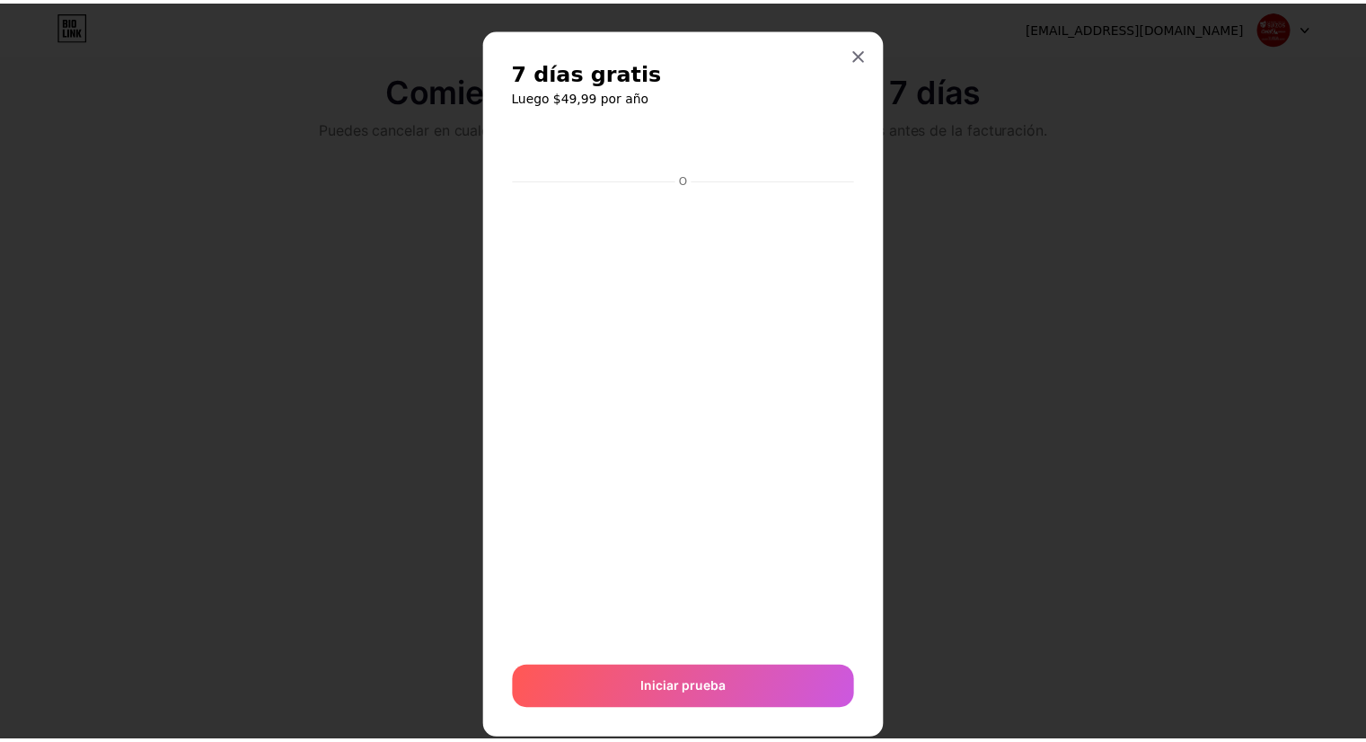
scroll to position [0, 0]
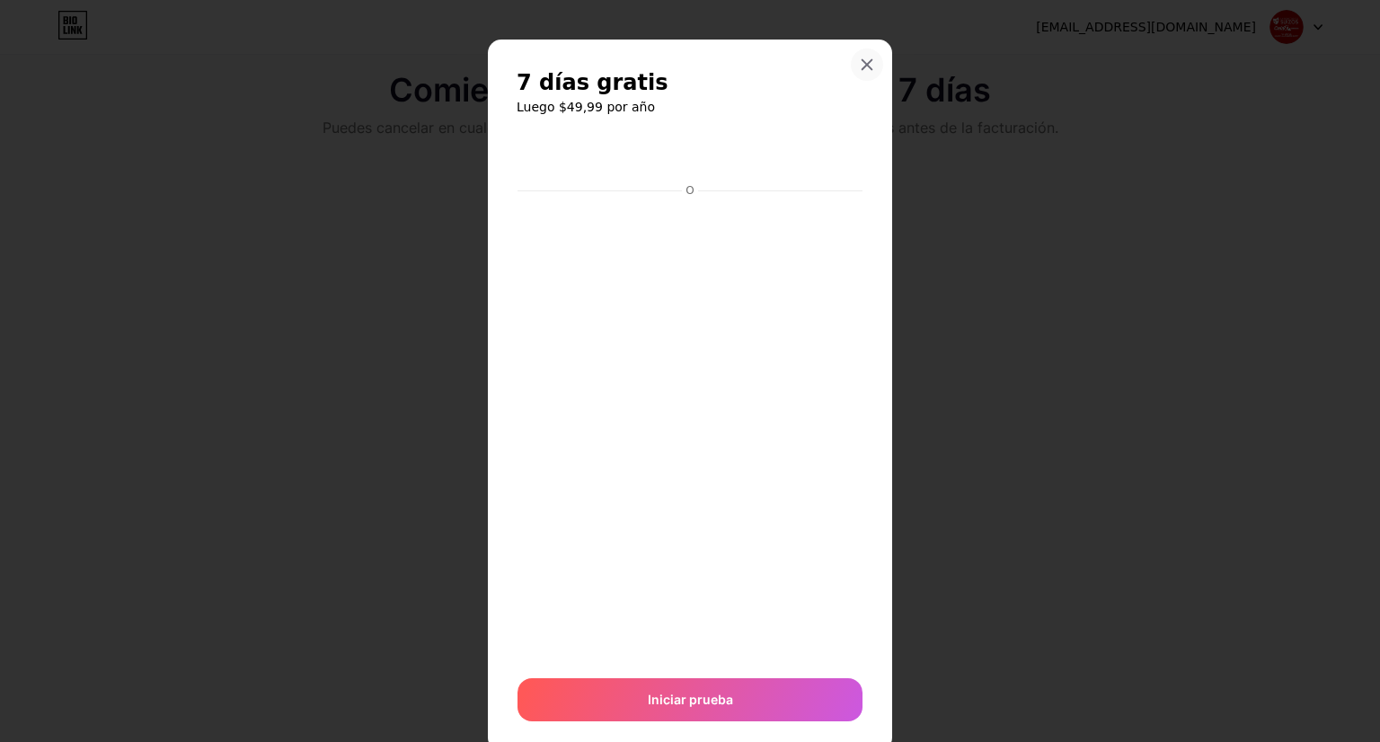
click at [861, 59] on icon at bounding box center [867, 64] width 14 height 14
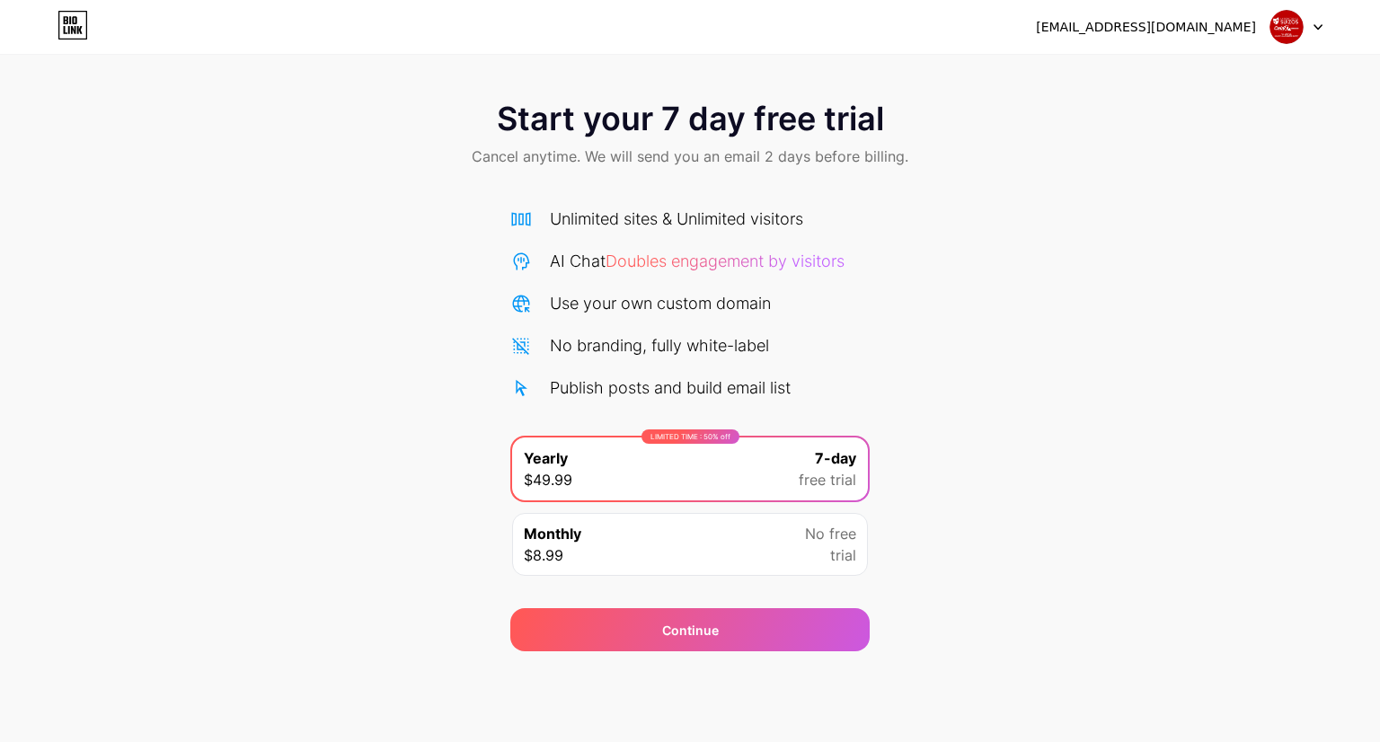
click at [61, 22] on icon at bounding box center [72, 25] width 31 height 29
click at [1325, 22] on div "rrhh@labsuizo.com Logout" at bounding box center [690, 27] width 1380 height 32
click at [1320, 28] on icon at bounding box center [1317, 27] width 9 height 6
click at [69, 22] on icon at bounding box center [70, 20] width 2 height 8
click at [1322, 31] on div "rrhh@labsuizo.com Logout" at bounding box center [690, 27] width 1380 height 32
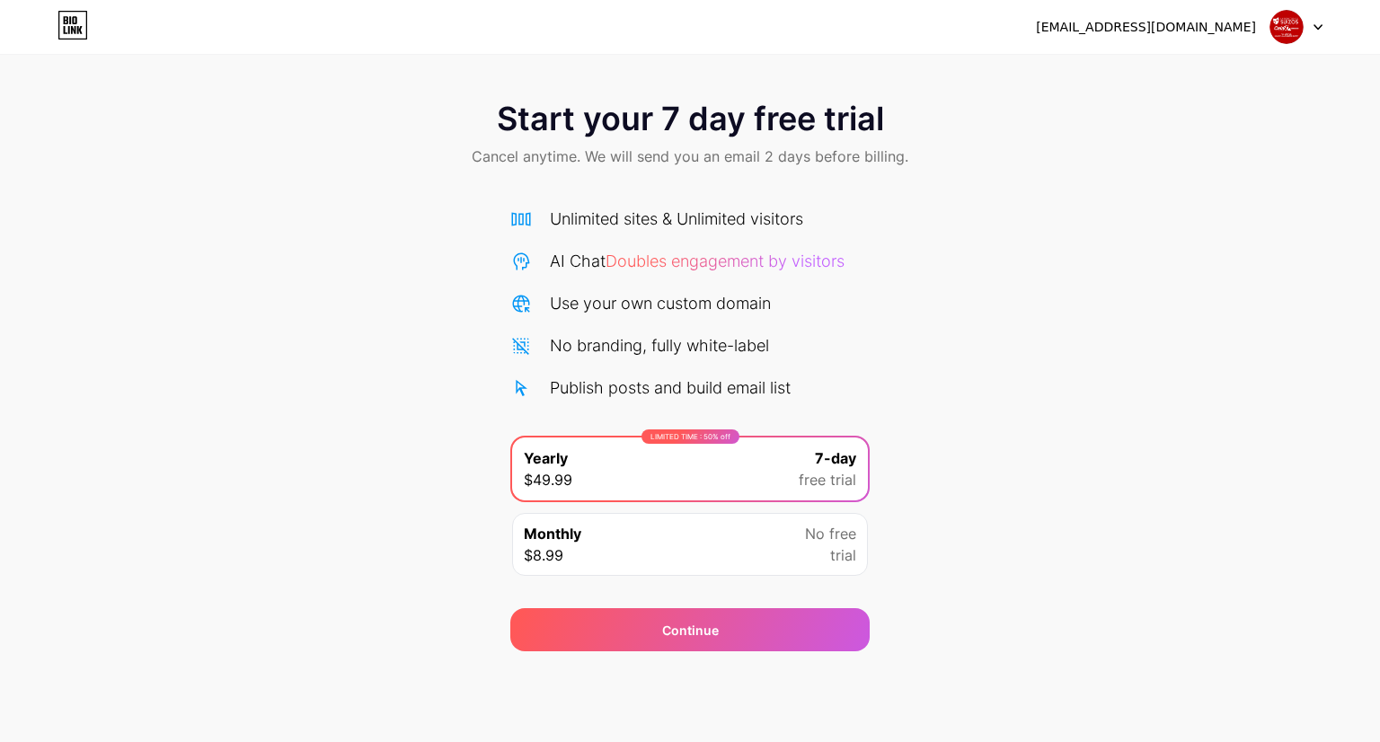
click at [1319, 26] on icon at bounding box center [1317, 27] width 9 height 6
click at [1143, 82] on li "Logout" at bounding box center [1210, 73] width 223 height 49
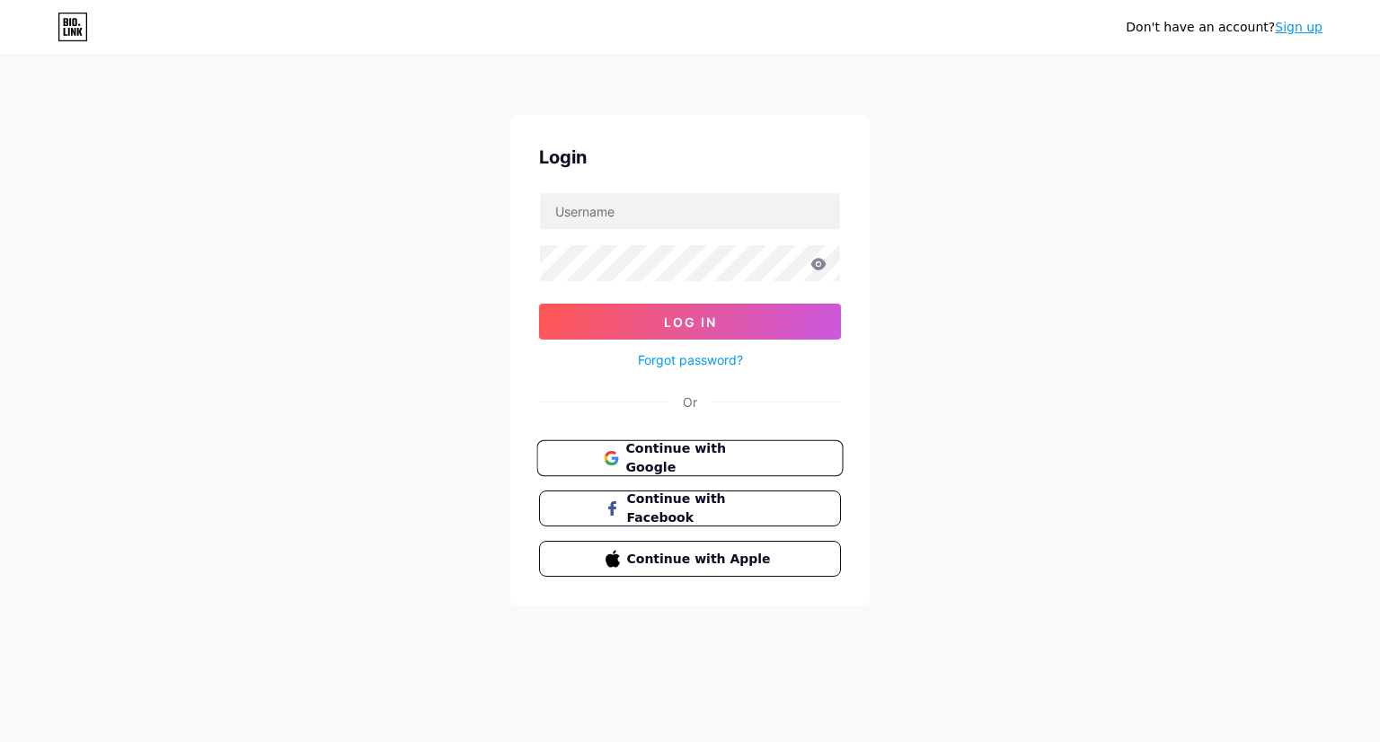
click at [651, 468] on button "Continue with Google" at bounding box center [689, 458] width 306 height 37
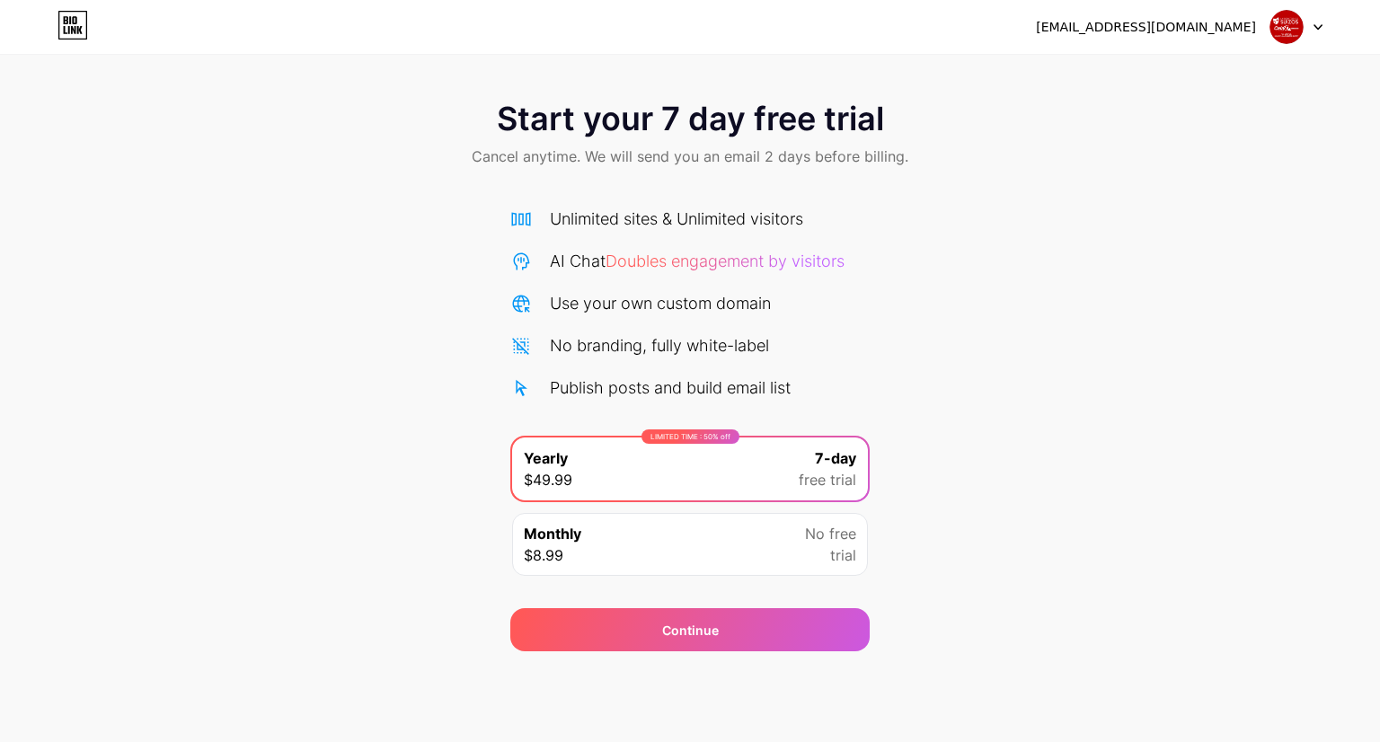
click at [570, 224] on div "Unlimited sites & Unlimited visitors" at bounding box center [676, 219] width 253 height 24
click at [594, 148] on span "Cancel anytime. We will send you an email 2 days before billing." at bounding box center [690, 157] width 437 height 22
click at [594, 116] on span "Start your 7 day free trial" at bounding box center [690, 119] width 387 height 36
click at [69, 22] on icon at bounding box center [70, 20] width 2 height 8
click at [72, 22] on icon at bounding box center [74, 20] width 4 height 8
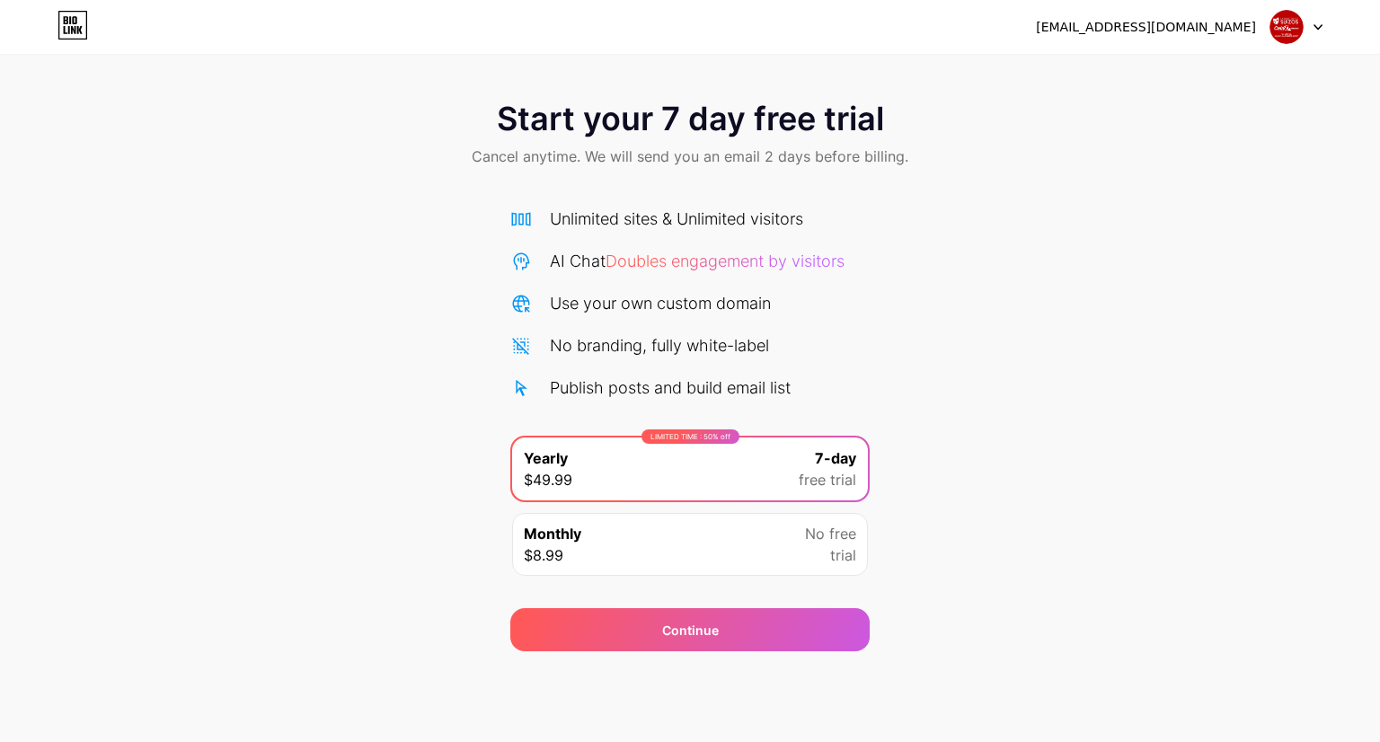
click at [1311, 30] on div at bounding box center [1296, 27] width 52 height 32
click at [1157, 79] on li "Logout" at bounding box center [1210, 73] width 223 height 49
